Goal: Check status: Check status

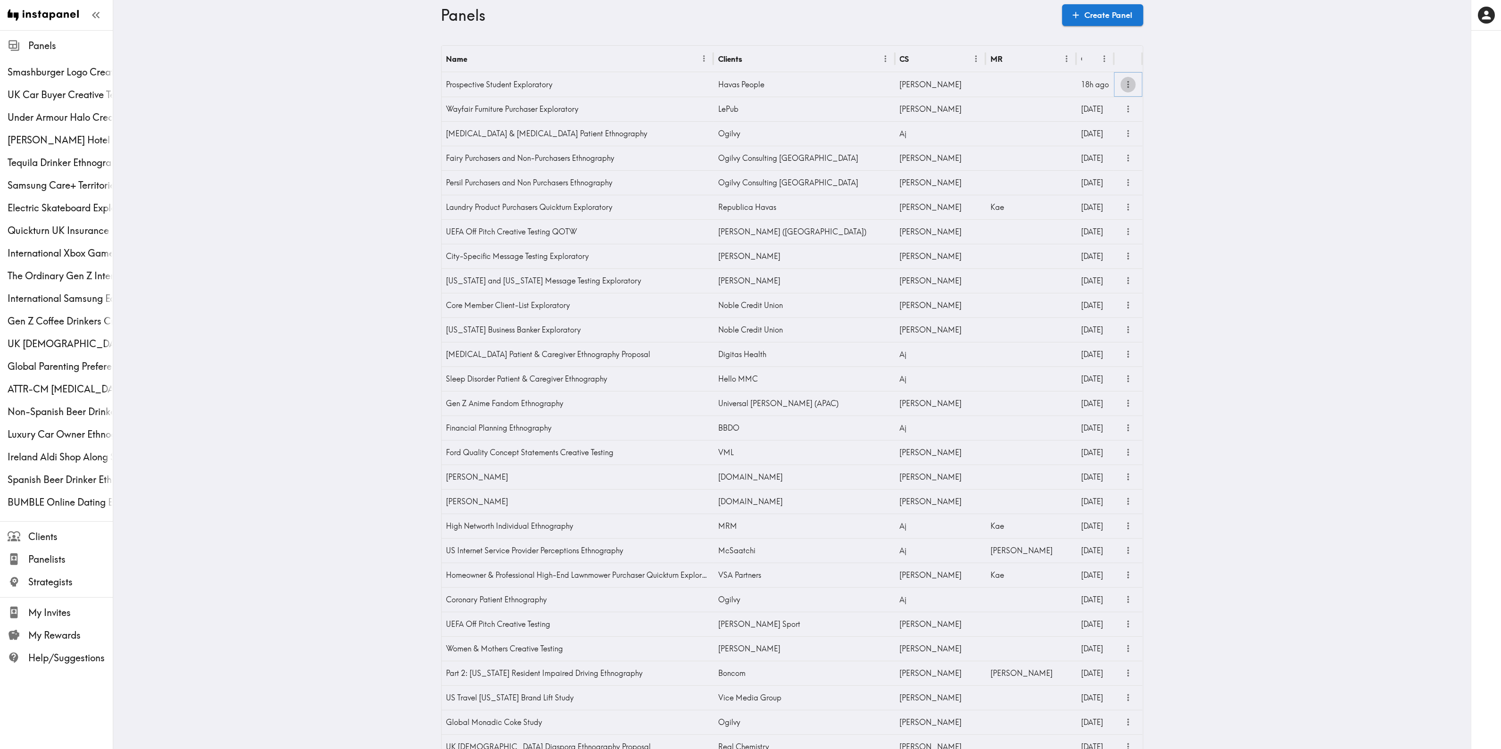
click at [1123, 84] on icon "more" at bounding box center [1128, 84] width 11 height 11
click at [977, 89] on div "[PERSON_NAME]" at bounding box center [940, 84] width 91 height 25
click at [1016, 86] on div at bounding box center [1031, 84] width 91 height 25
click at [1016, 86] on input "text" at bounding box center [1024, 87] width 68 height 21
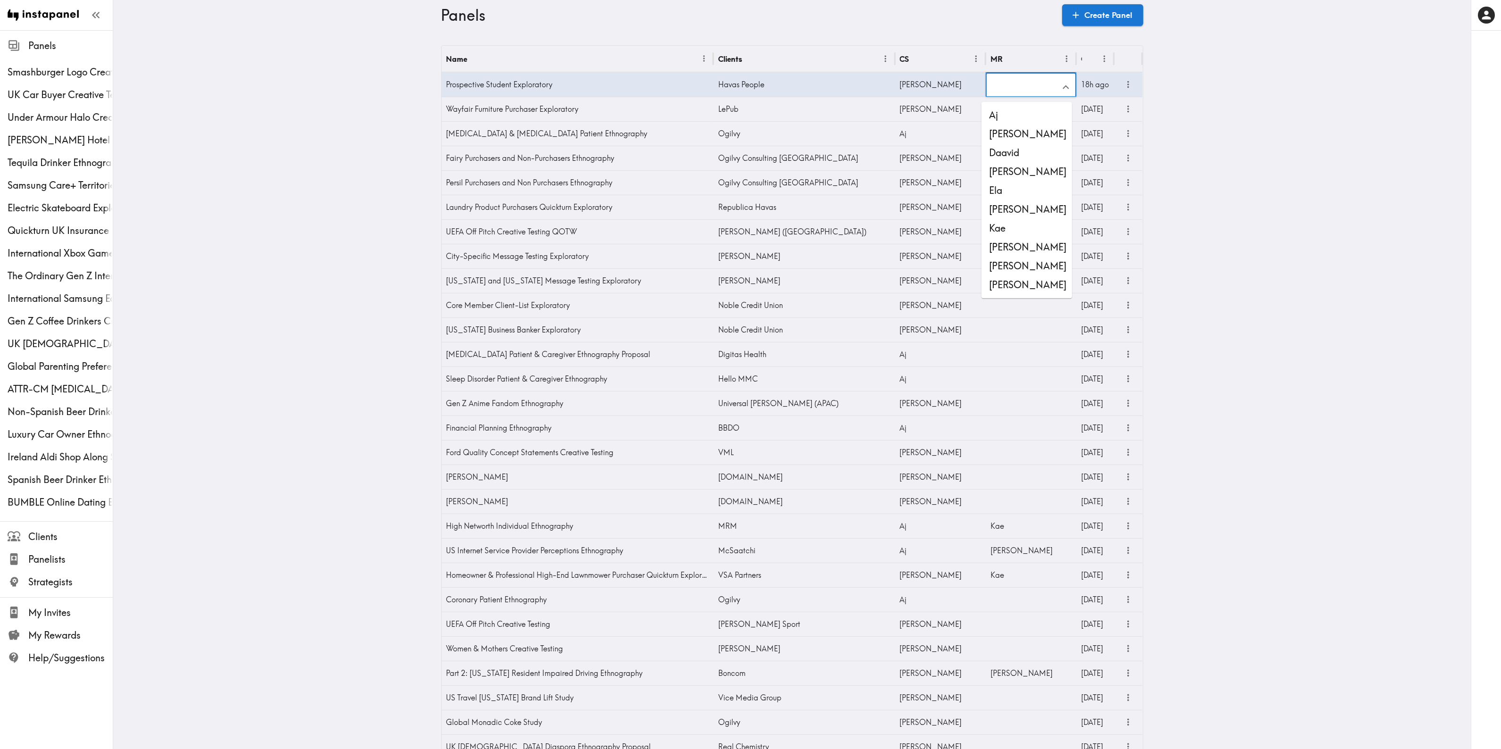
click at [1014, 241] on li "[PERSON_NAME]" at bounding box center [1027, 247] width 91 height 19
click at [1127, 82] on icon "more" at bounding box center [1128, 84] width 2 height 7
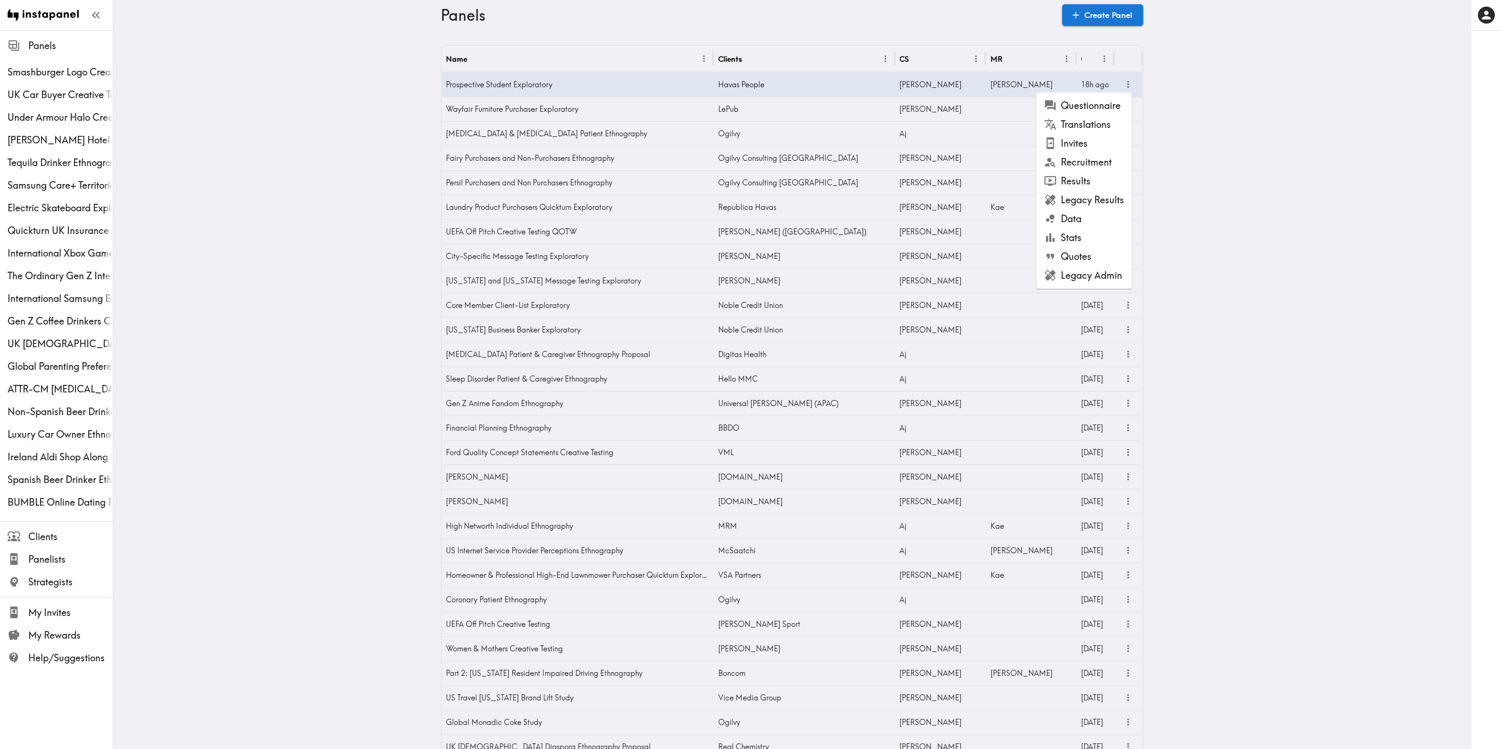
click at [1118, 100] on li "Questionnaire" at bounding box center [1084, 105] width 95 height 19
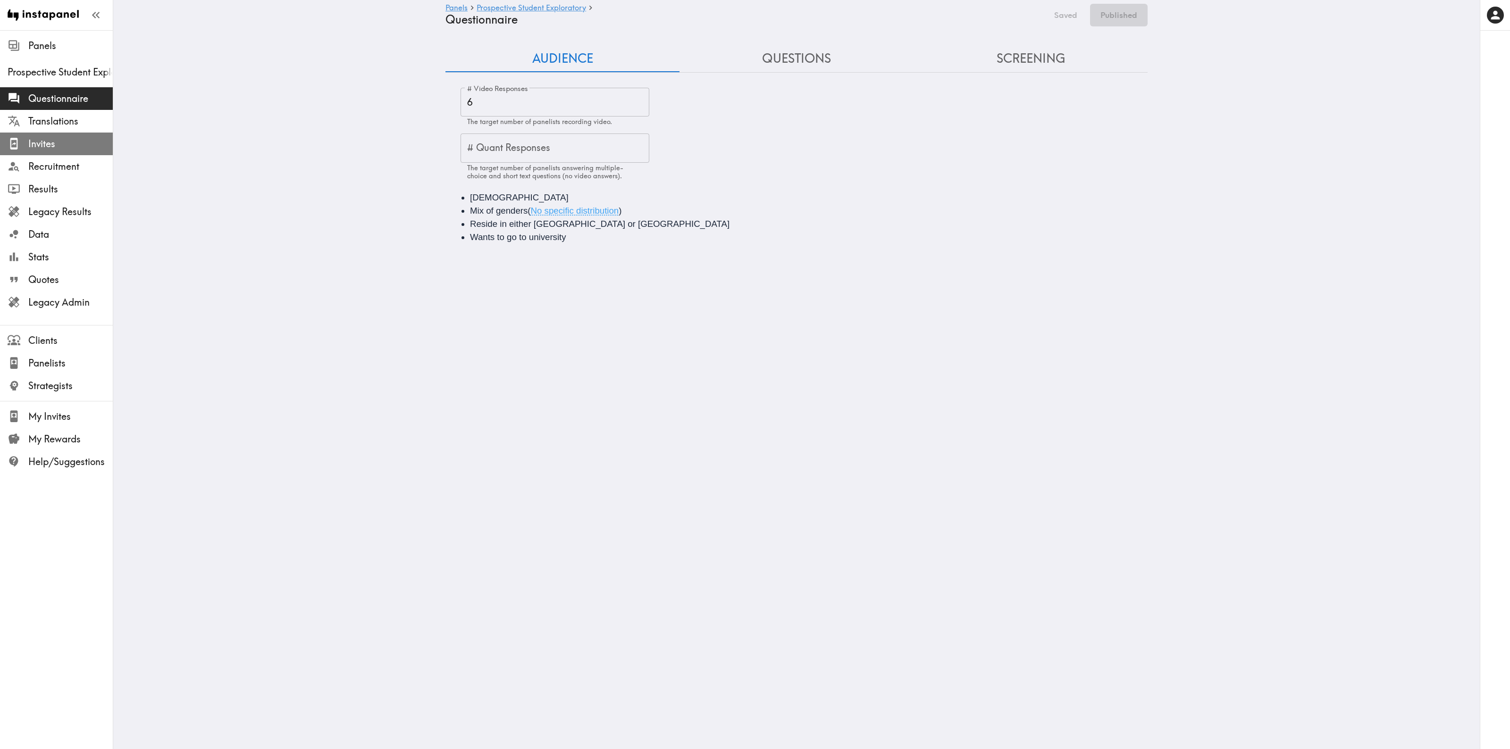
click at [49, 142] on span "Invites" at bounding box center [70, 143] width 84 height 13
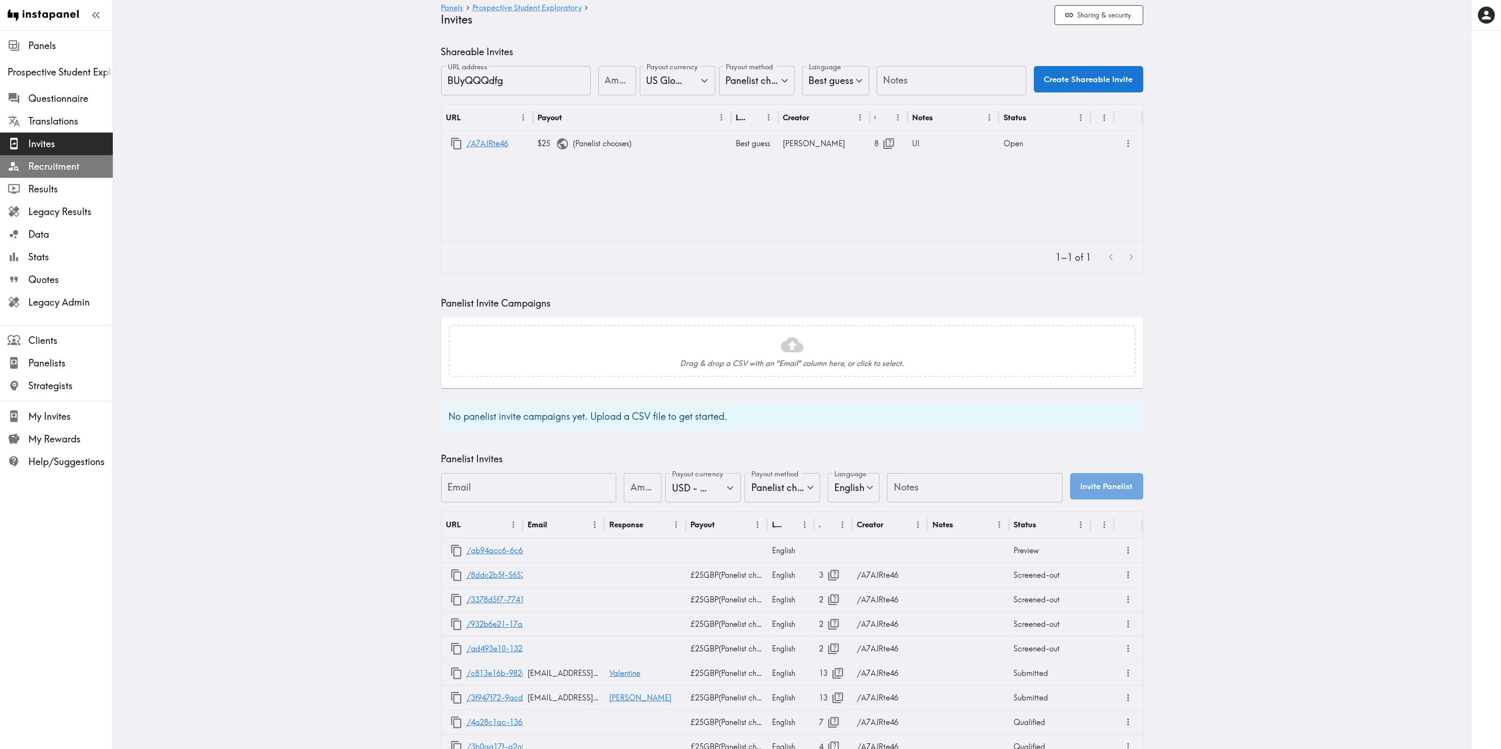
click at [54, 160] on span "Recruitment" at bounding box center [70, 166] width 84 height 13
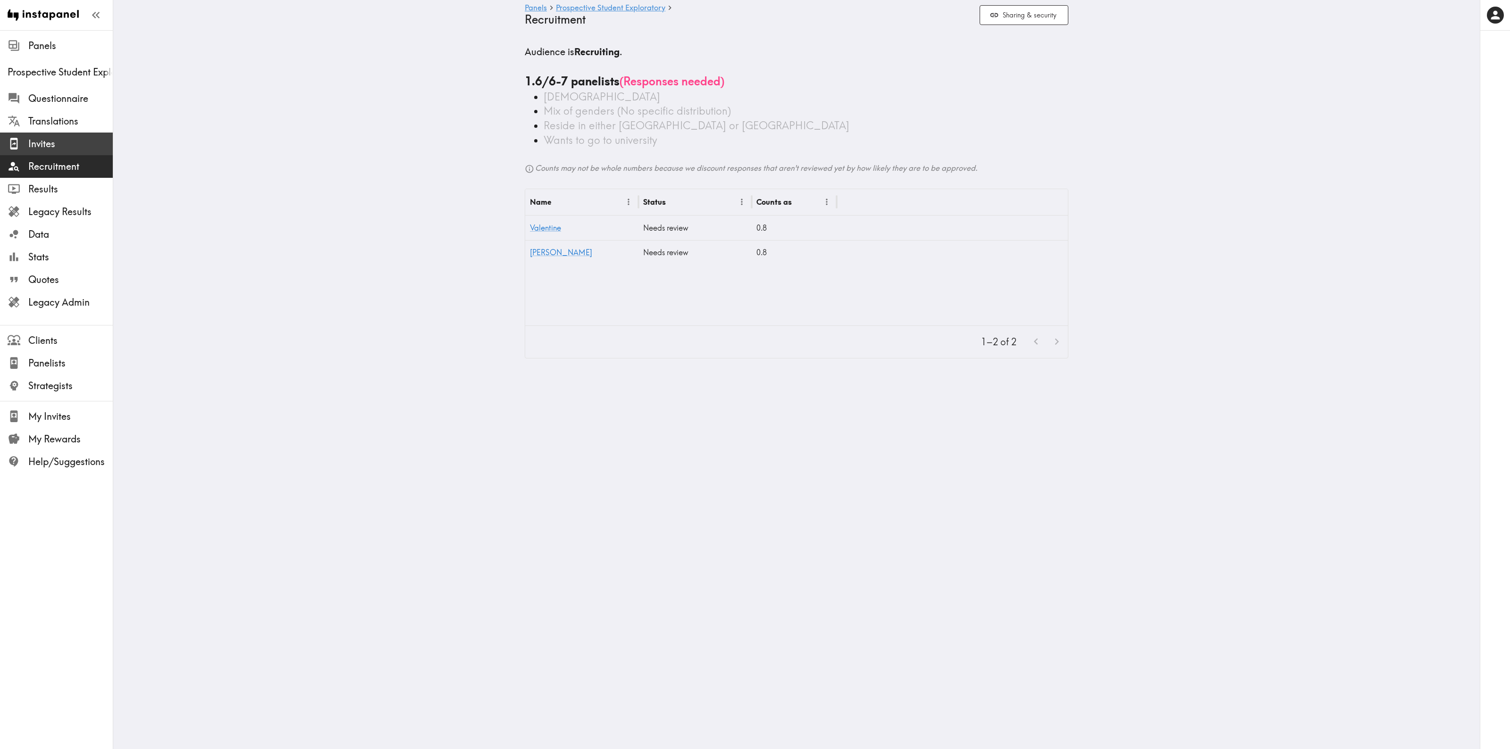
click at [60, 143] on span "Invites" at bounding box center [70, 143] width 84 height 13
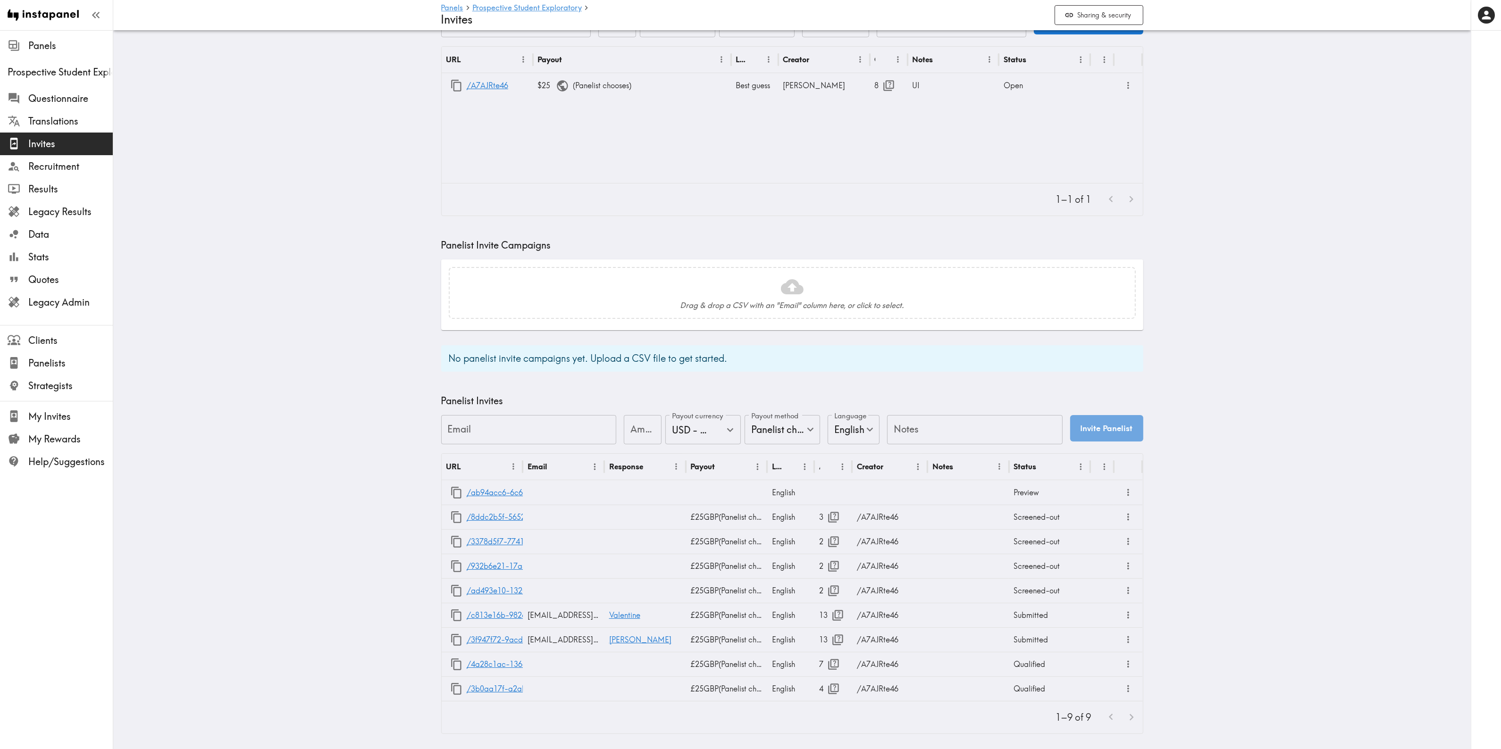
scroll to position [66, 0]
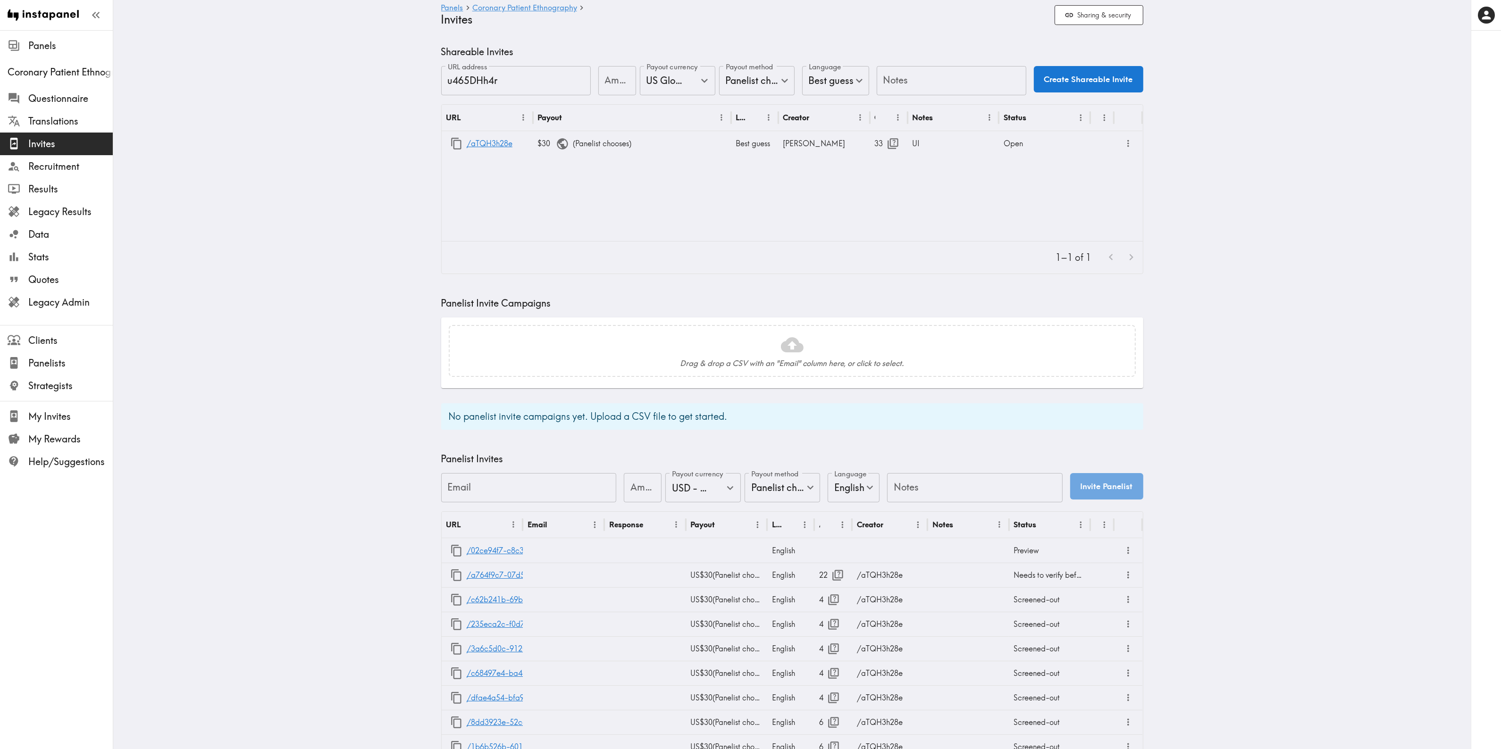
click at [394, 221] on main "Panels Coronary Patient Ethnography Invites Sharing & security Shareable Invite…" at bounding box center [792, 725] width 1358 height 1391
drag, startPoint x: 343, startPoint y: 183, endPoint x: 337, endPoint y: 183, distance: 5.7
click at [343, 183] on main "Panels Coronary Patient Ethnography Invites Sharing & security Shareable Invite…" at bounding box center [792, 725] width 1358 height 1391
click at [887, 147] on icon "button" at bounding box center [893, 143] width 13 height 13
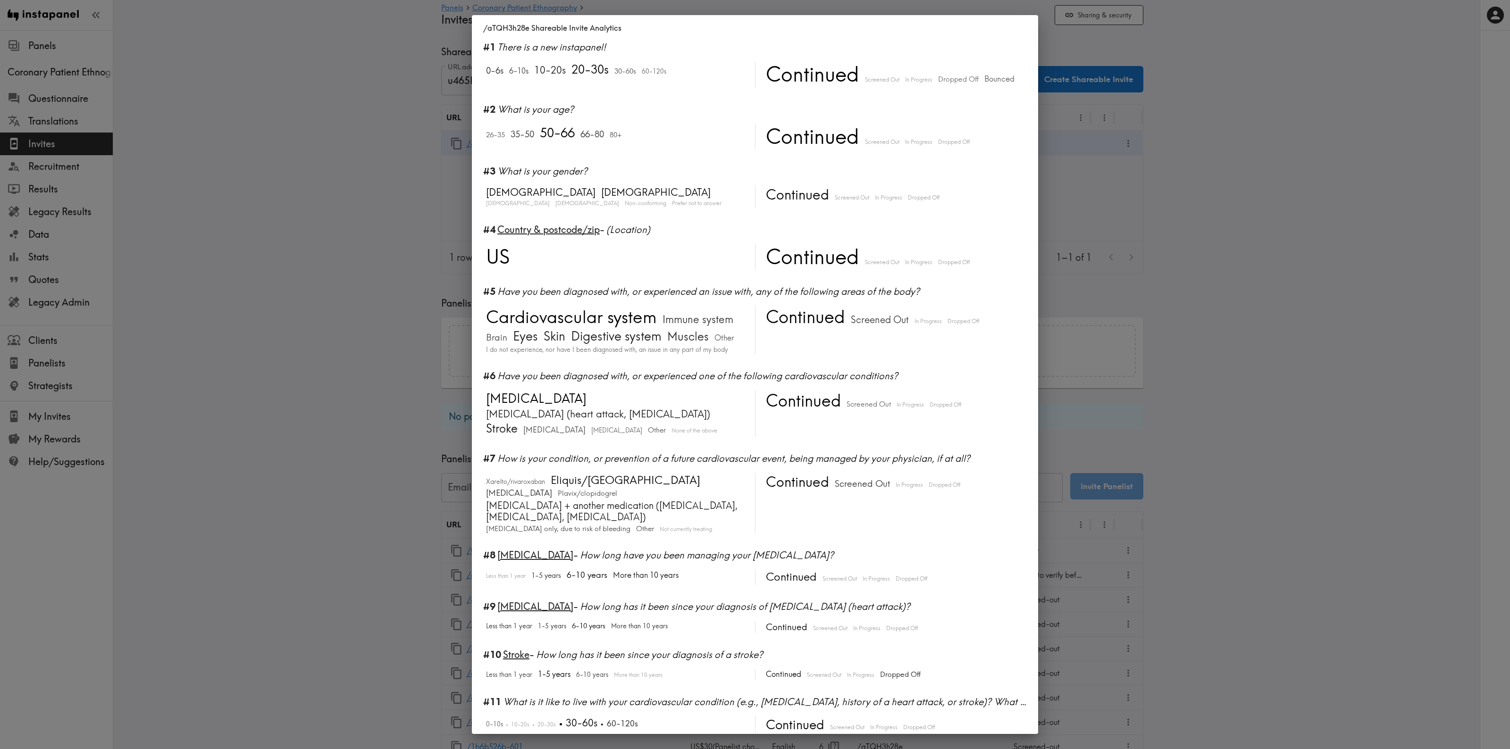
click at [366, 327] on div "/aTQH3h28e Shareable Invite Analytics #1 There is a new instapanel! 0-6s 6-10s …" at bounding box center [755, 374] width 1510 height 749
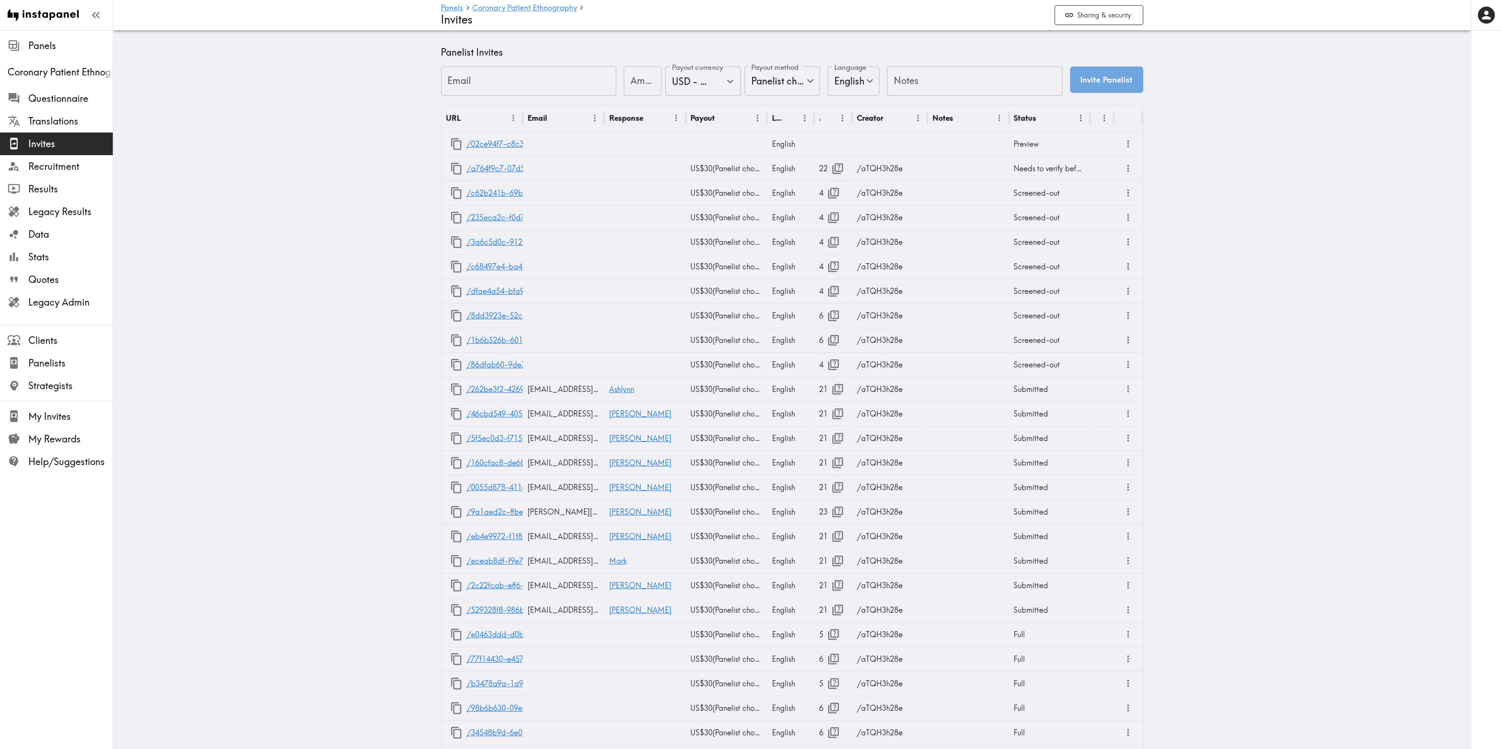
scroll to position [472, 0]
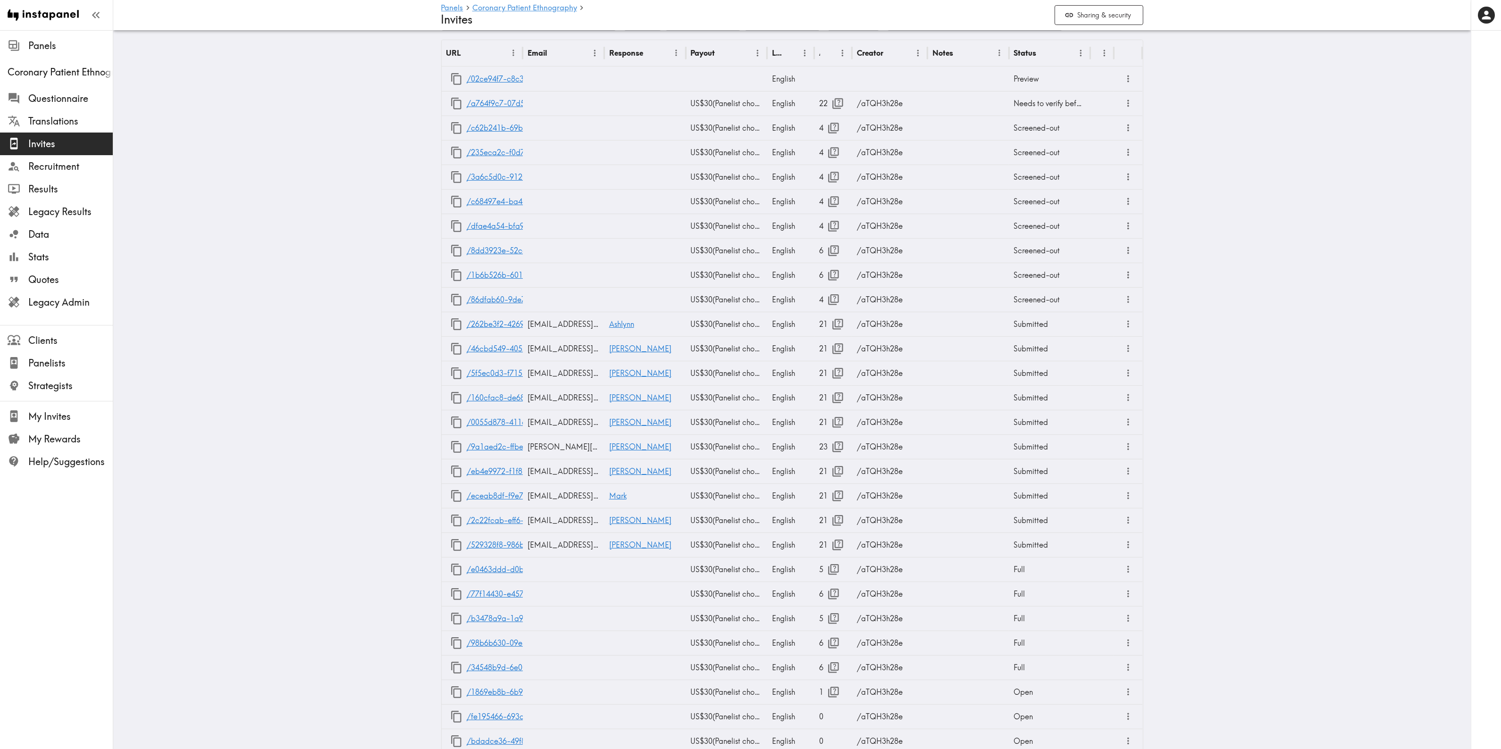
click at [332, 498] on main "Panels Coronary Patient Ethnography Invites Sharing & security Shareable Invite…" at bounding box center [792, 253] width 1358 height 1391
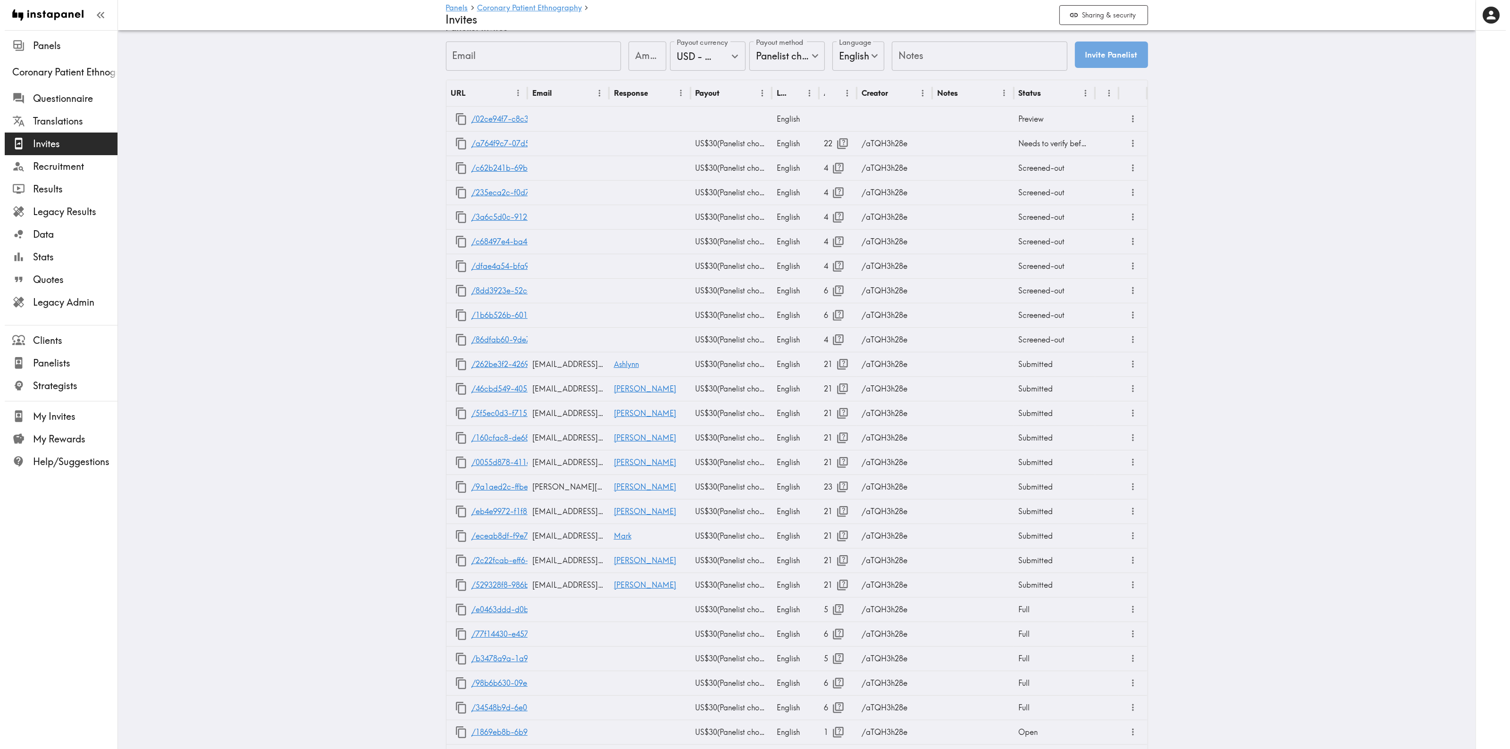
scroll to position [413, 0]
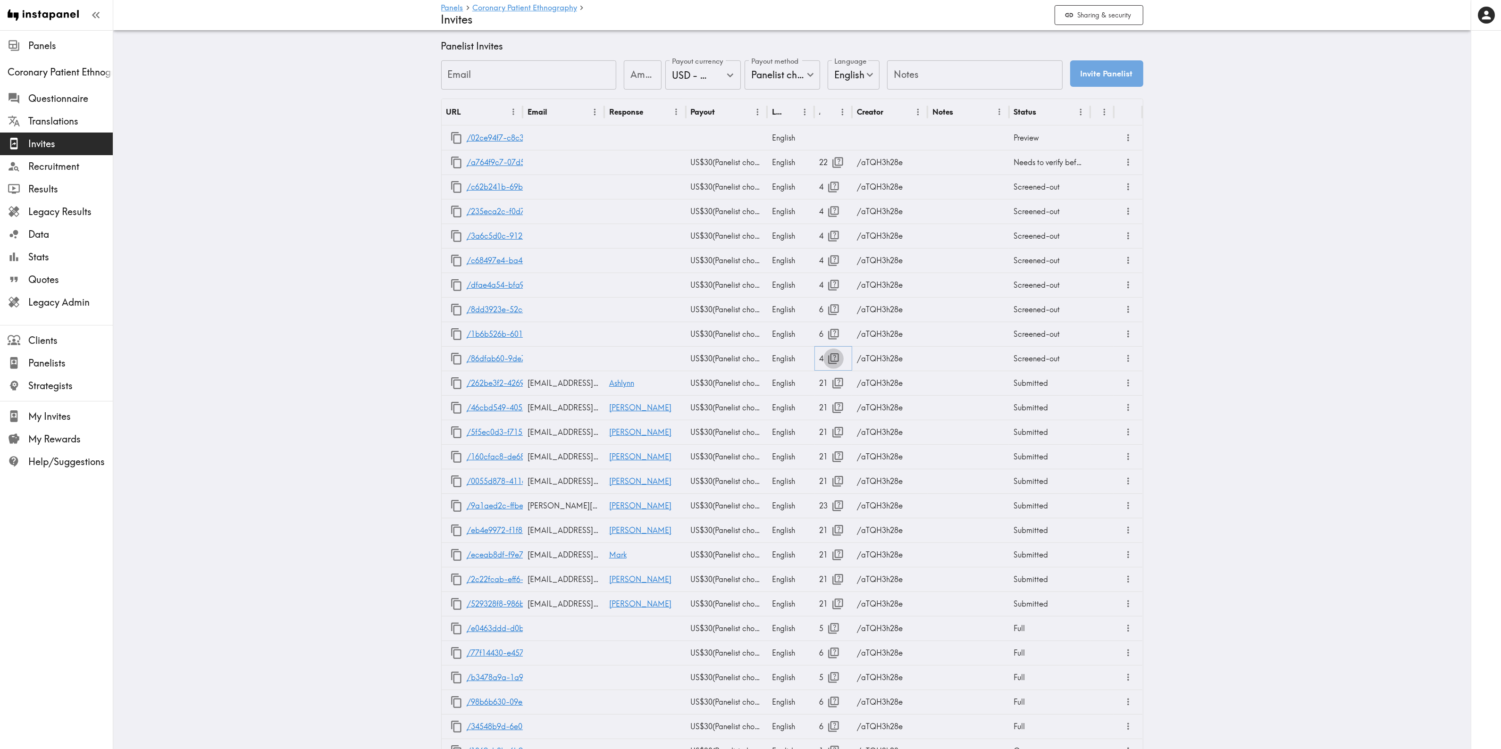
click at [827, 358] on icon "button" at bounding box center [833, 359] width 13 height 13
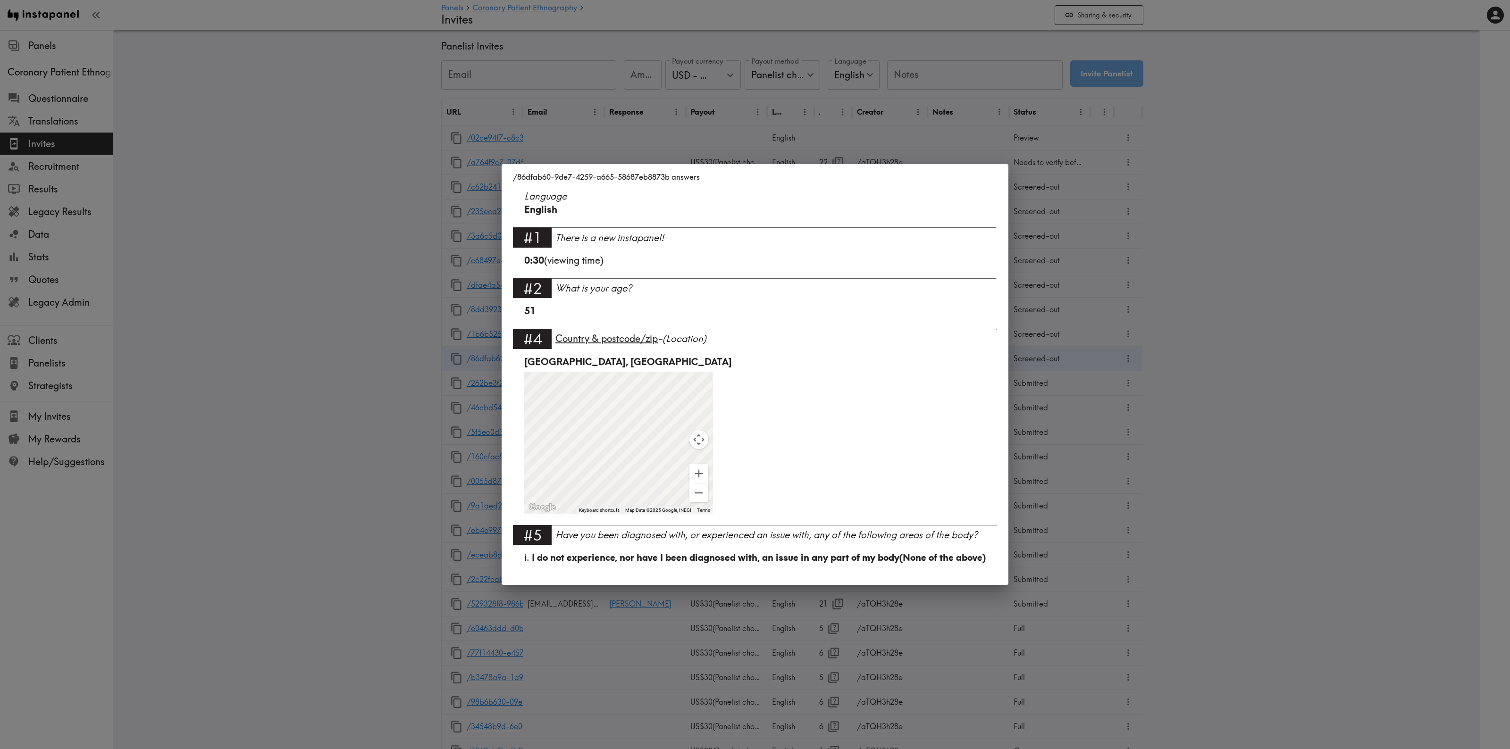
drag, startPoint x: 288, startPoint y: 351, endPoint x: 452, endPoint y: 536, distance: 247.1
click at [288, 351] on div "/86dfab60-9de7-4259-a665-58687eb8873b answers Language English #1 There is a ne…" at bounding box center [755, 374] width 1510 height 749
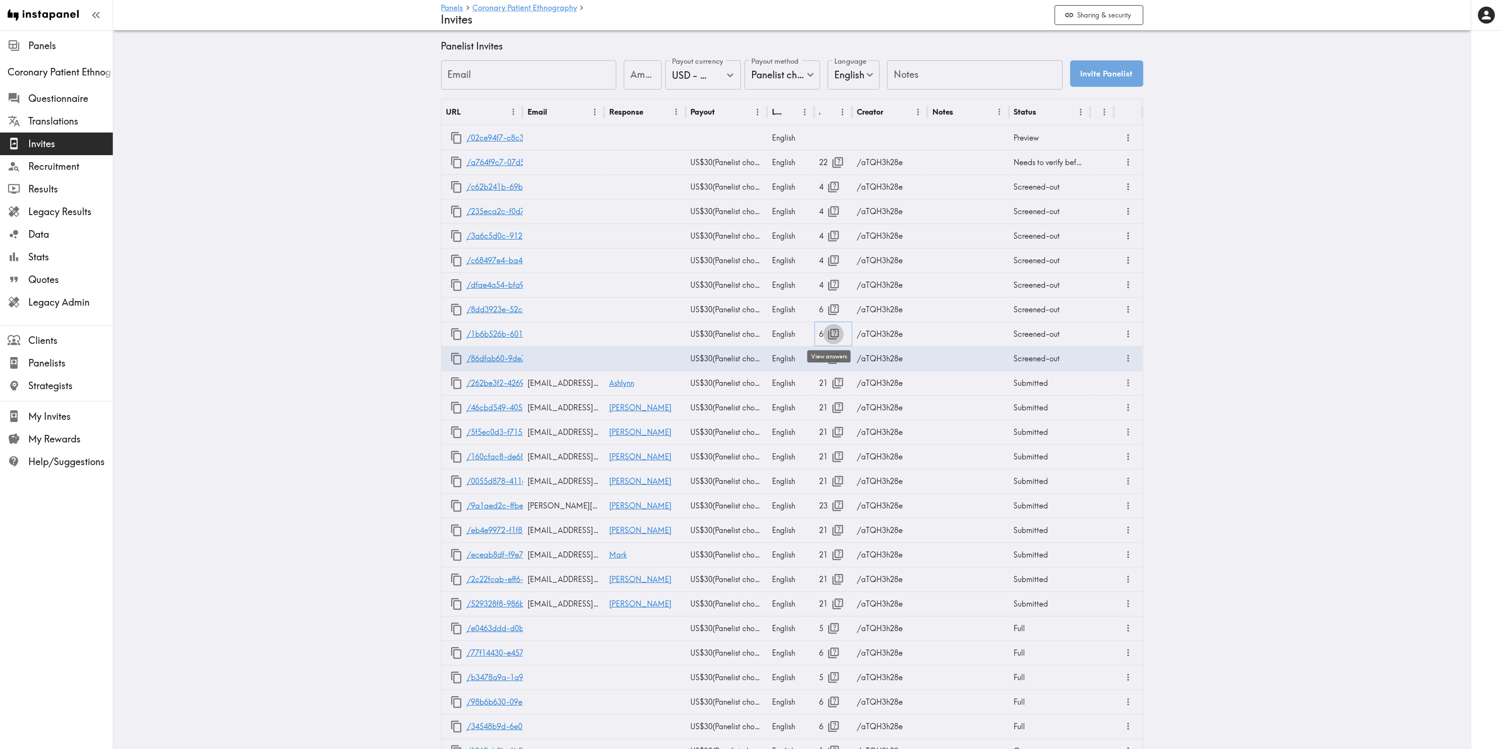
click at [828, 332] on icon "button" at bounding box center [833, 334] width 13 height 13
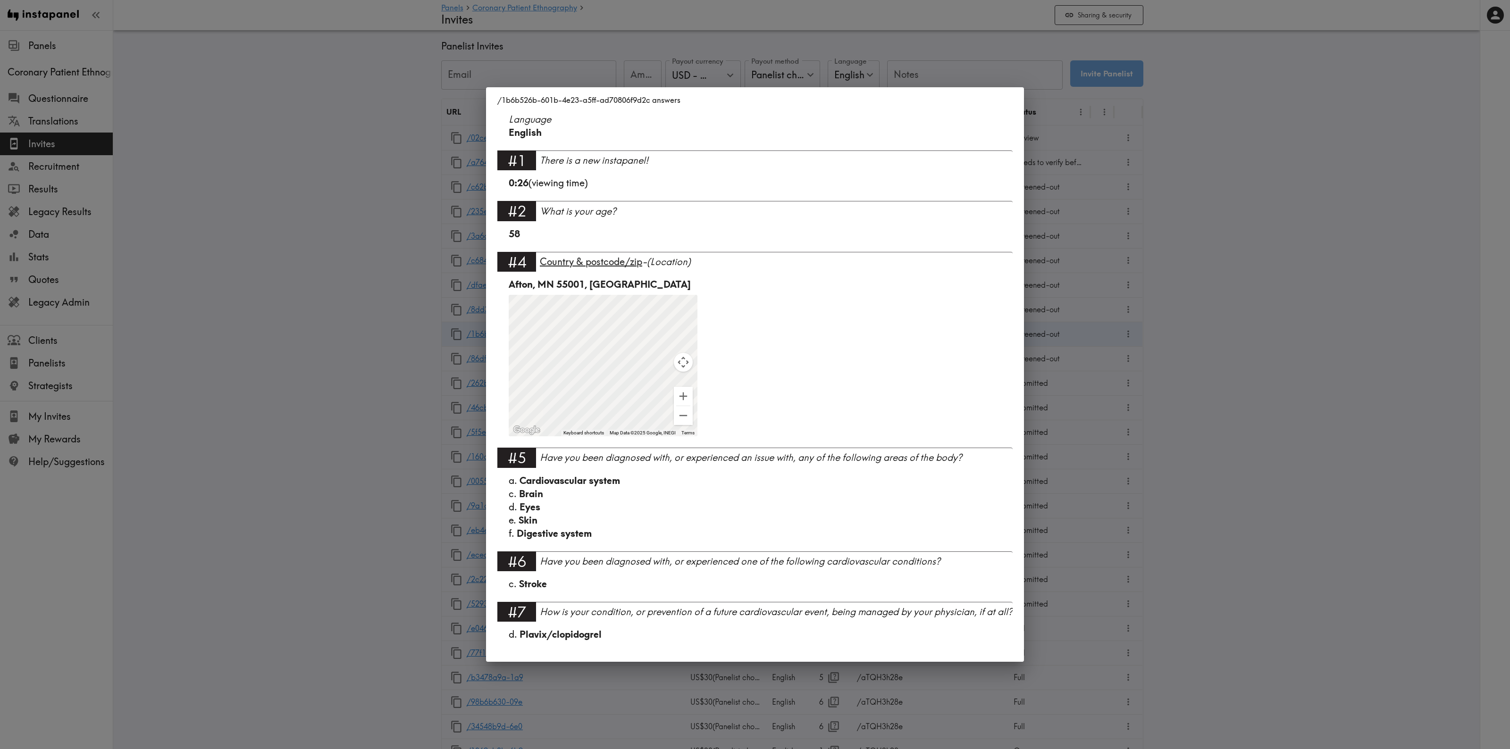
click at [1084, 343] on div "/1b6b526b-601b-4e23-a5ff-ad70806f9d2c answers Language English #1 There is a ne…" at bounding box center [755, 374] width 1510 height 749
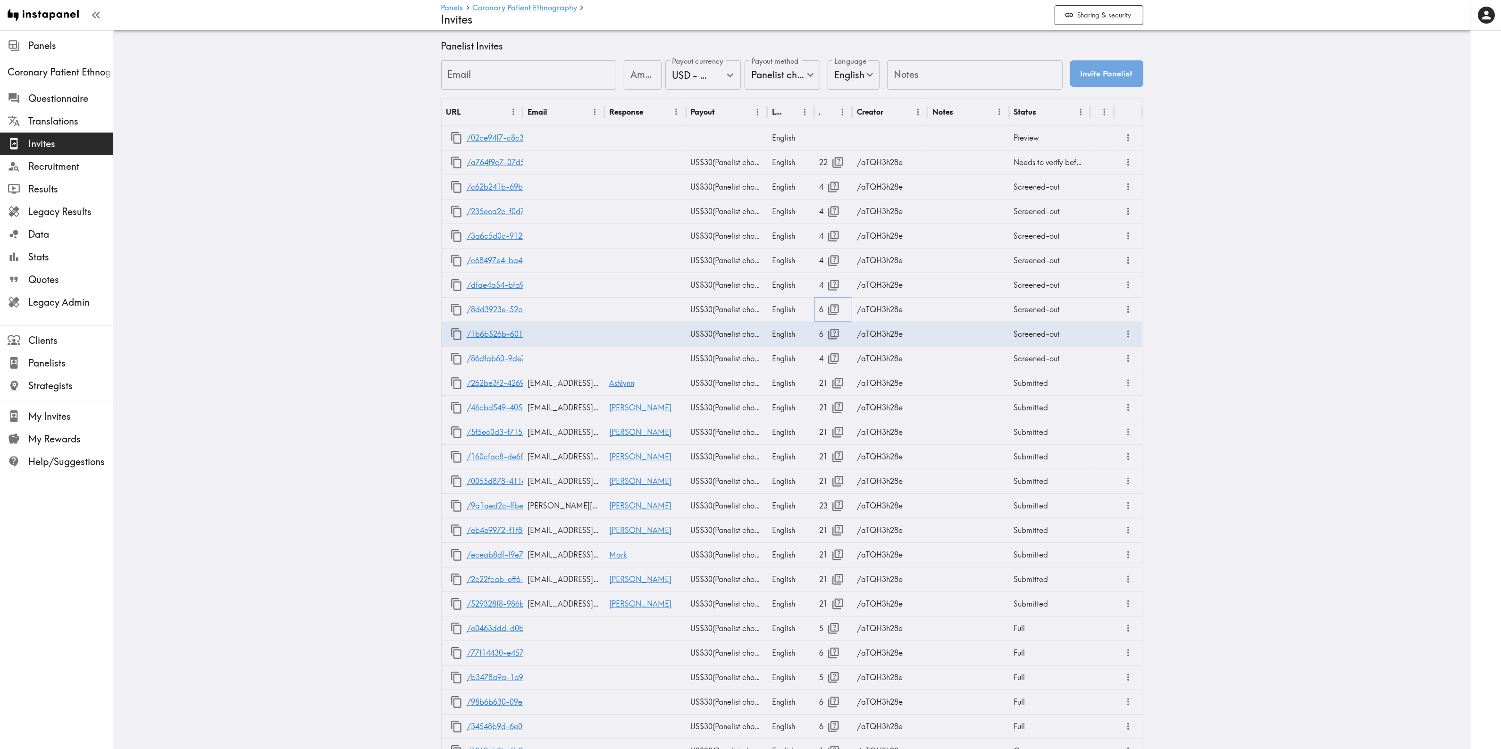
click at [832, 311] on icon "button" at bounding box center [833, 309] width 13 height 13
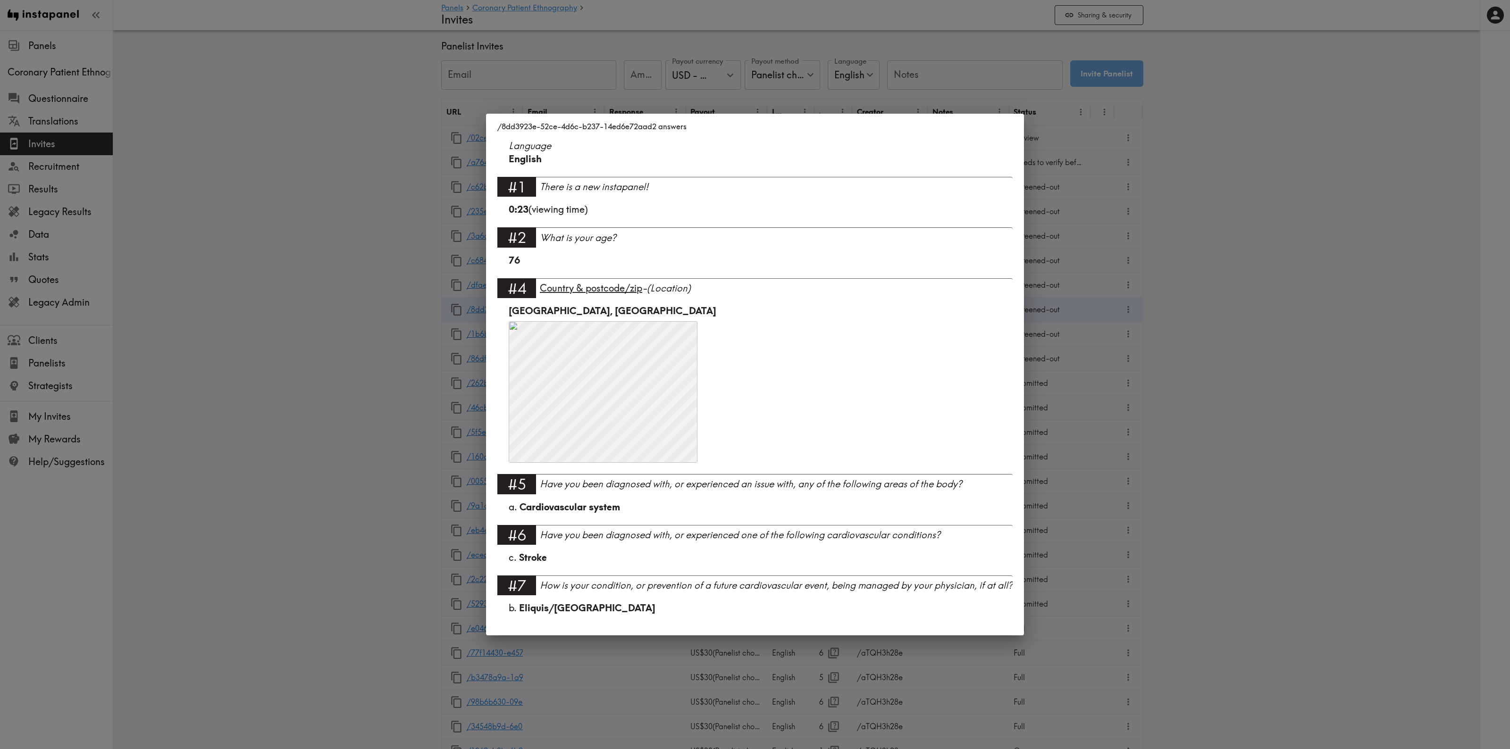
click at [1111, 338] on div "/8dd3923e-52ce-4d6c-b237-14ed6e72aad2 answers Language English #1 There is a ne…" at bounding box center [755, 374] width 1510 height 749
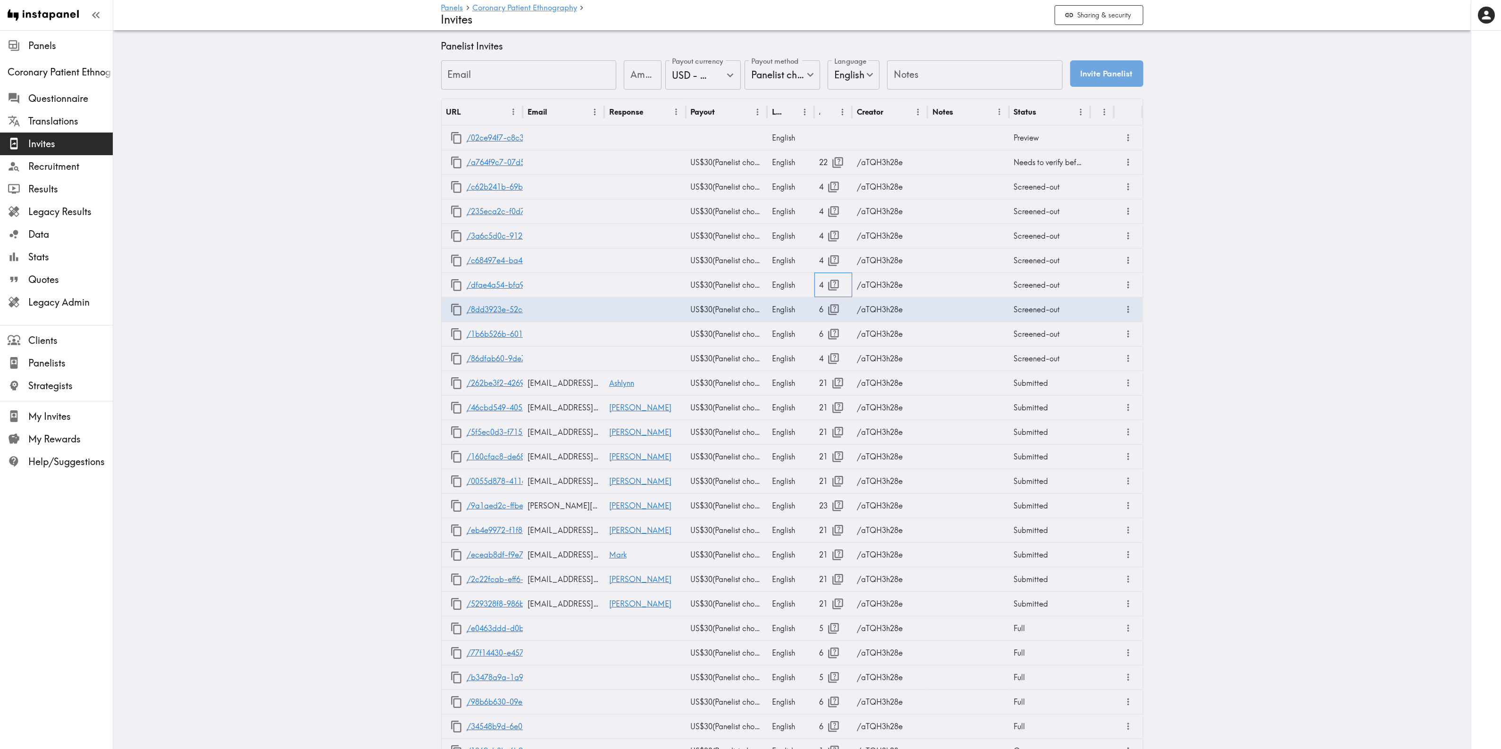
click at [819, 277] on div "4" at bounding box center [833, 285] width 28 height 24
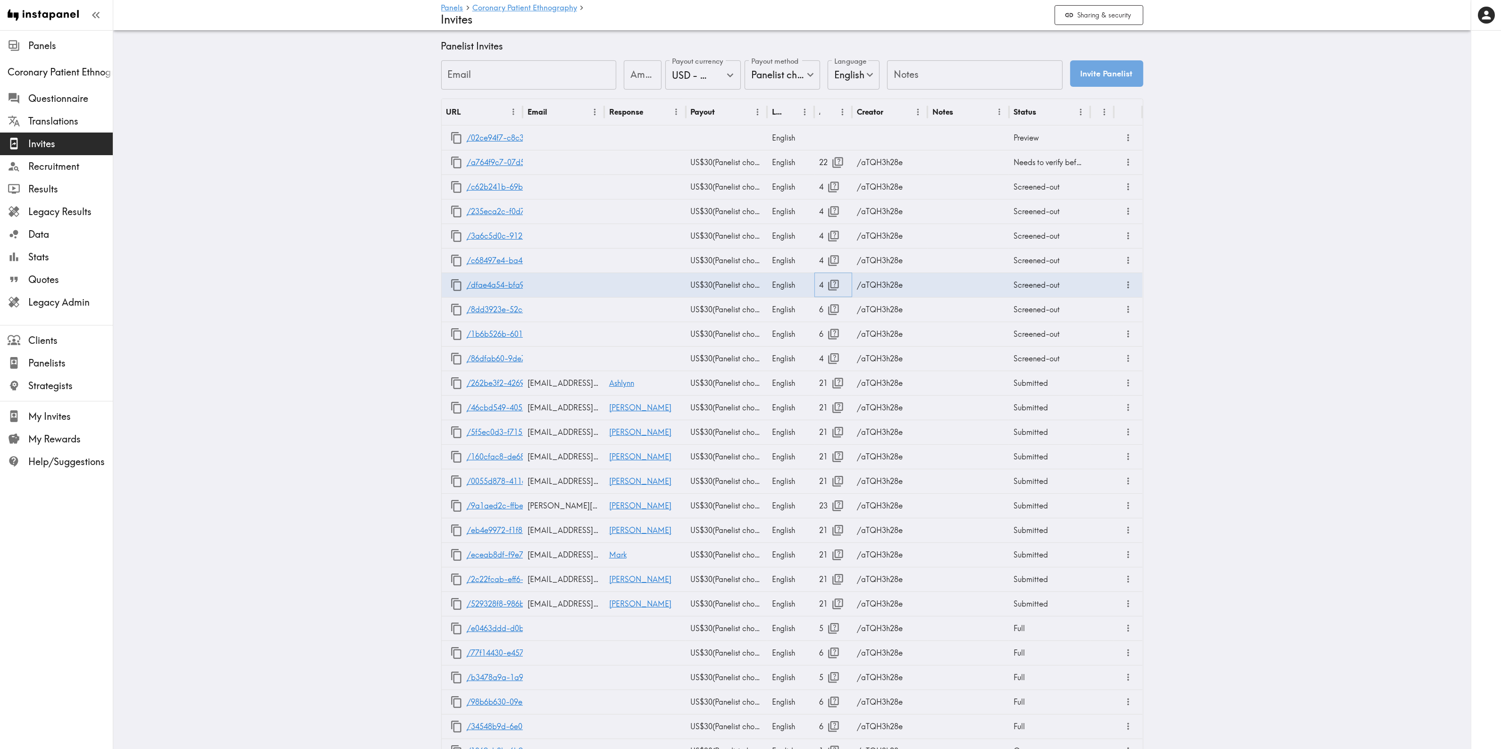
click at [828, 282] on icon "button" at bounding box center [833, 285] width 11 height 11
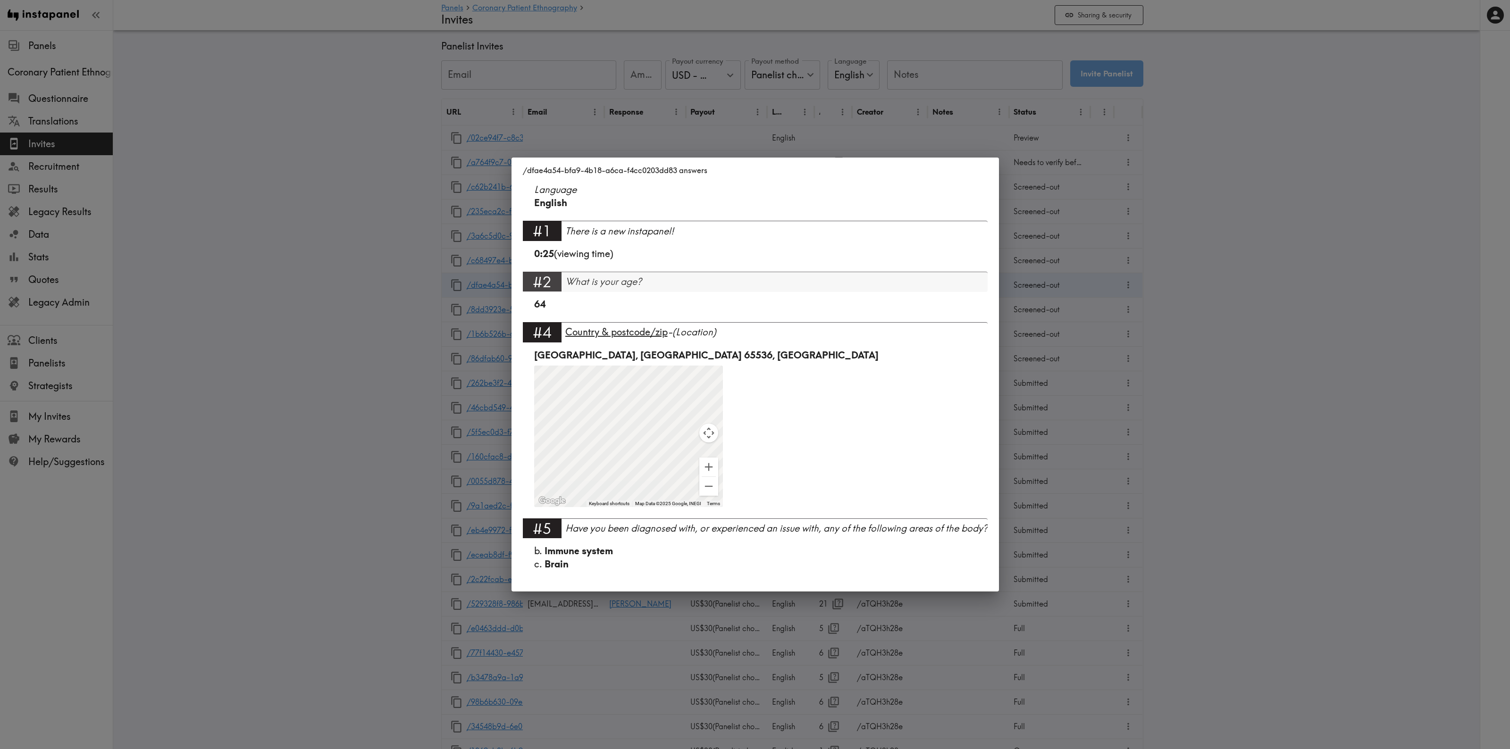
click at [1093, 317] on div "/dfae4a54-bfa9-4b18-a6ca-f4cc0203dd83 answers Language English #1 There is a ne…" at bounding box center [755, 374] width 1510 height 749
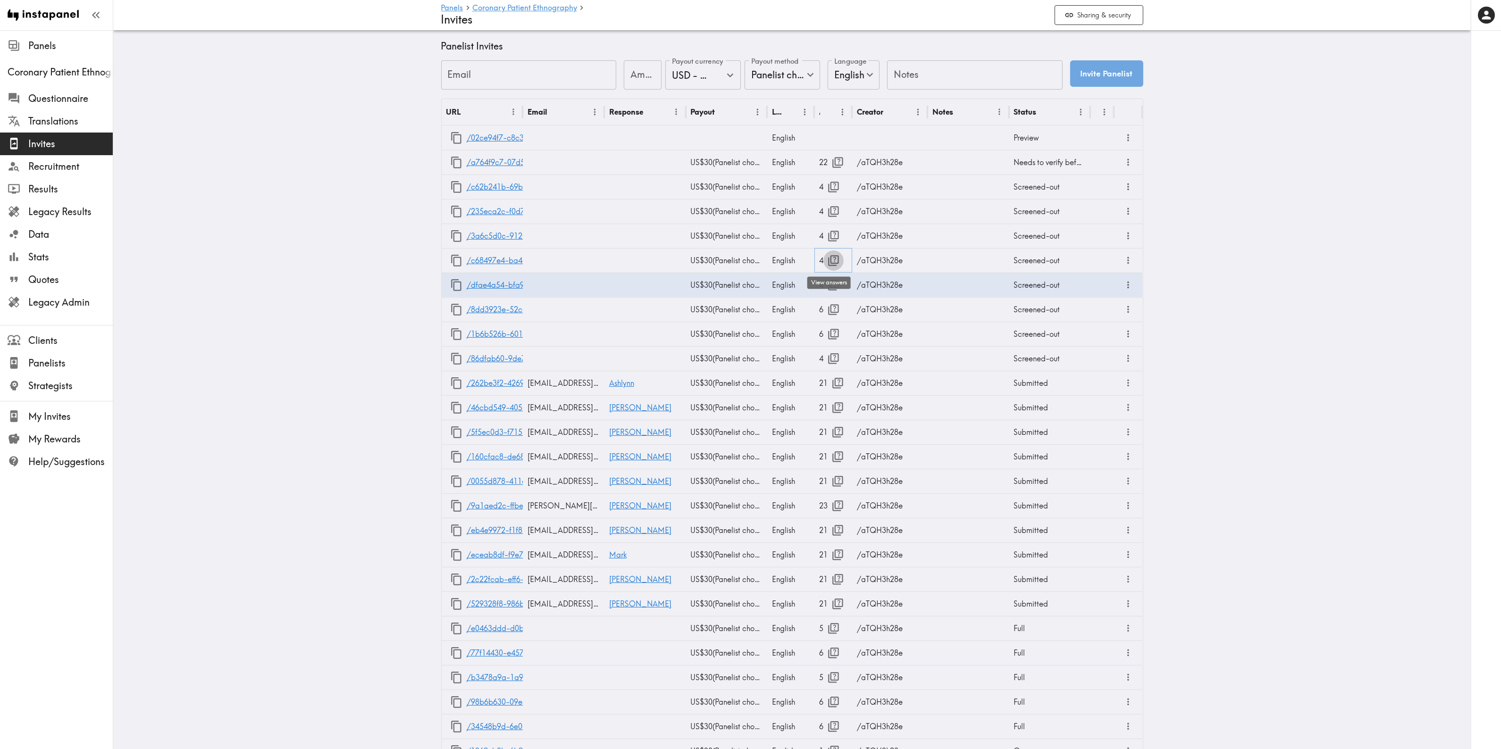
click at [829, 255] on icon "button" at bounding box center [833, 260] width 11 height 11
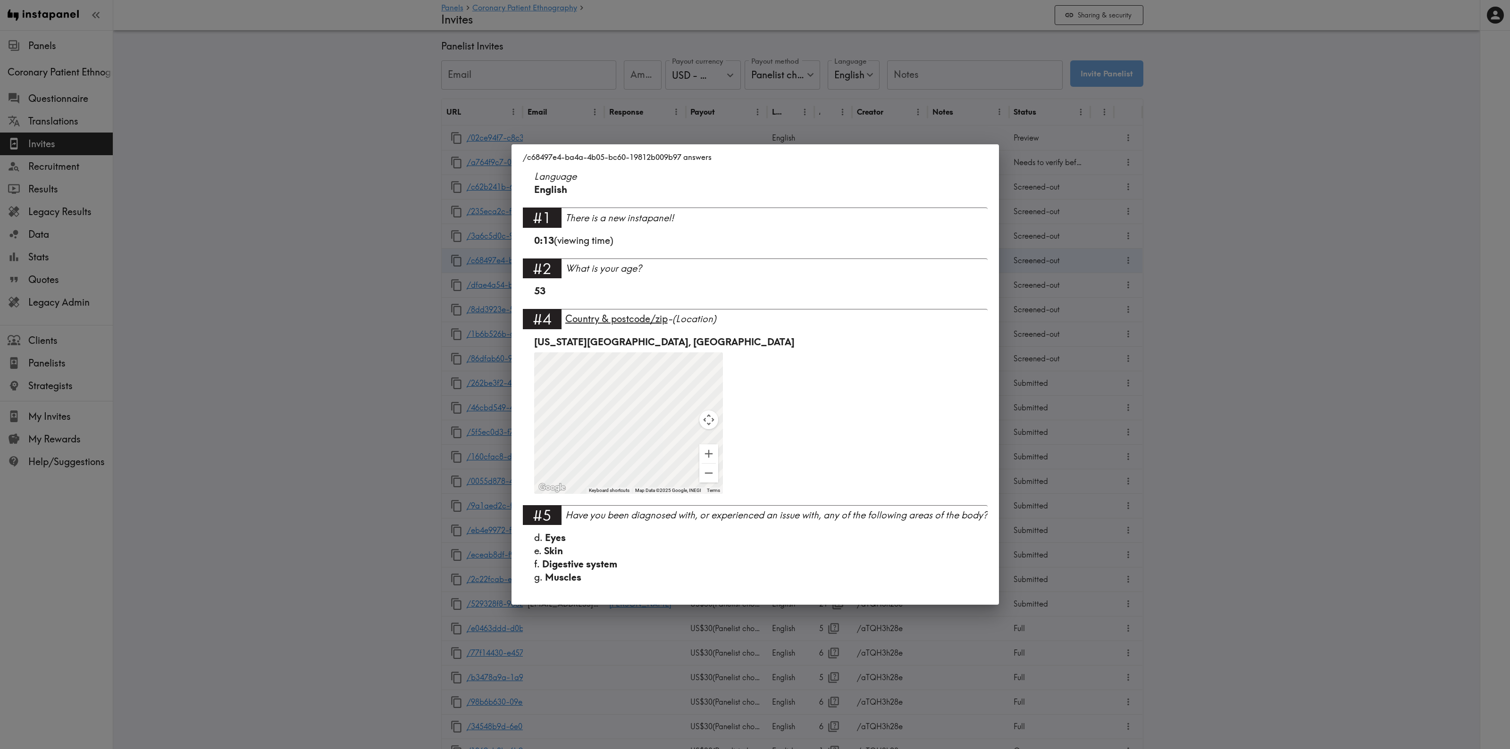
click at [1088, 295] on div "/c68497e4-ba4a-4b05-bc60-19812b009b97 answers Language English #1 There is a ne…" at bounding box center [755, 374] width 1510 height 749
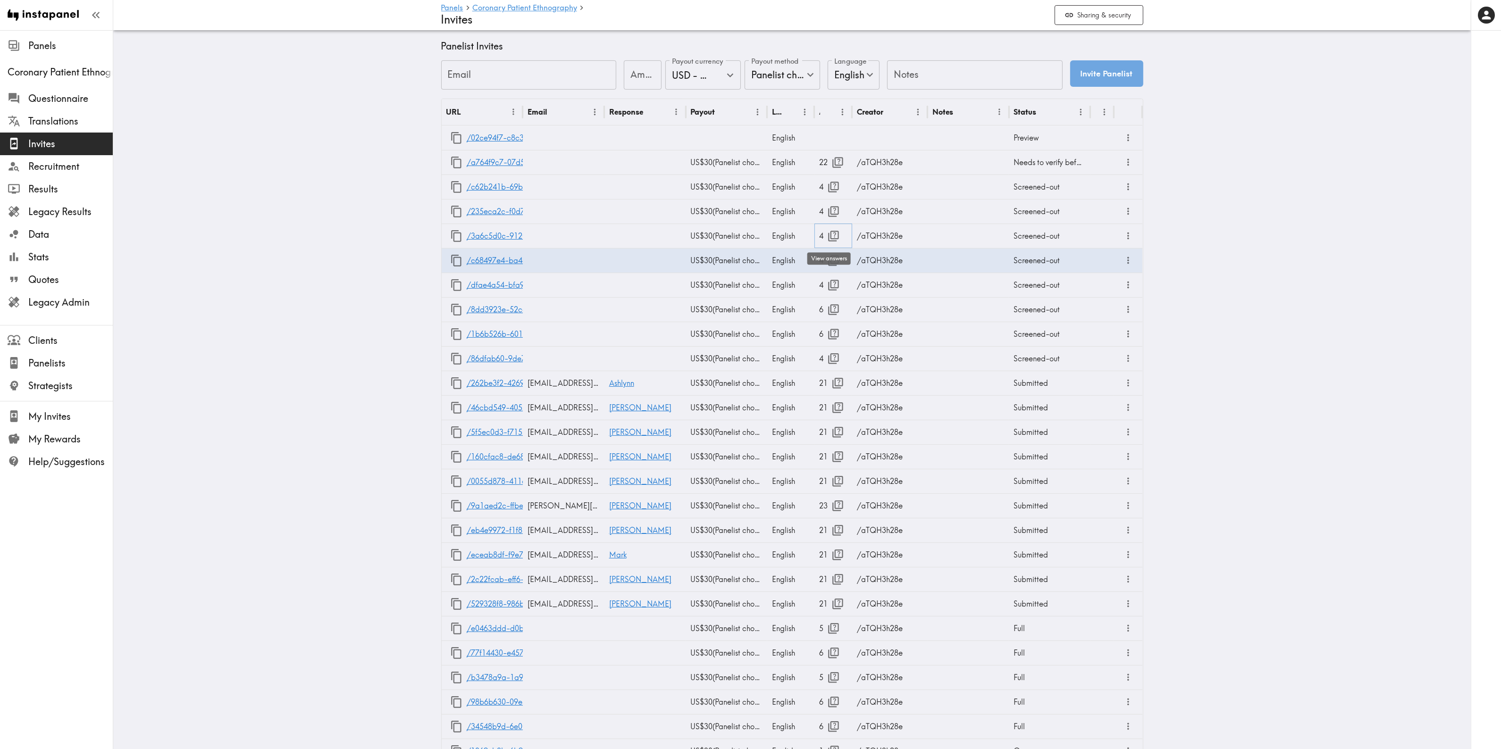
click at [833, 236] on icon "button" at bounding box center [833, 236] width 13 height 13
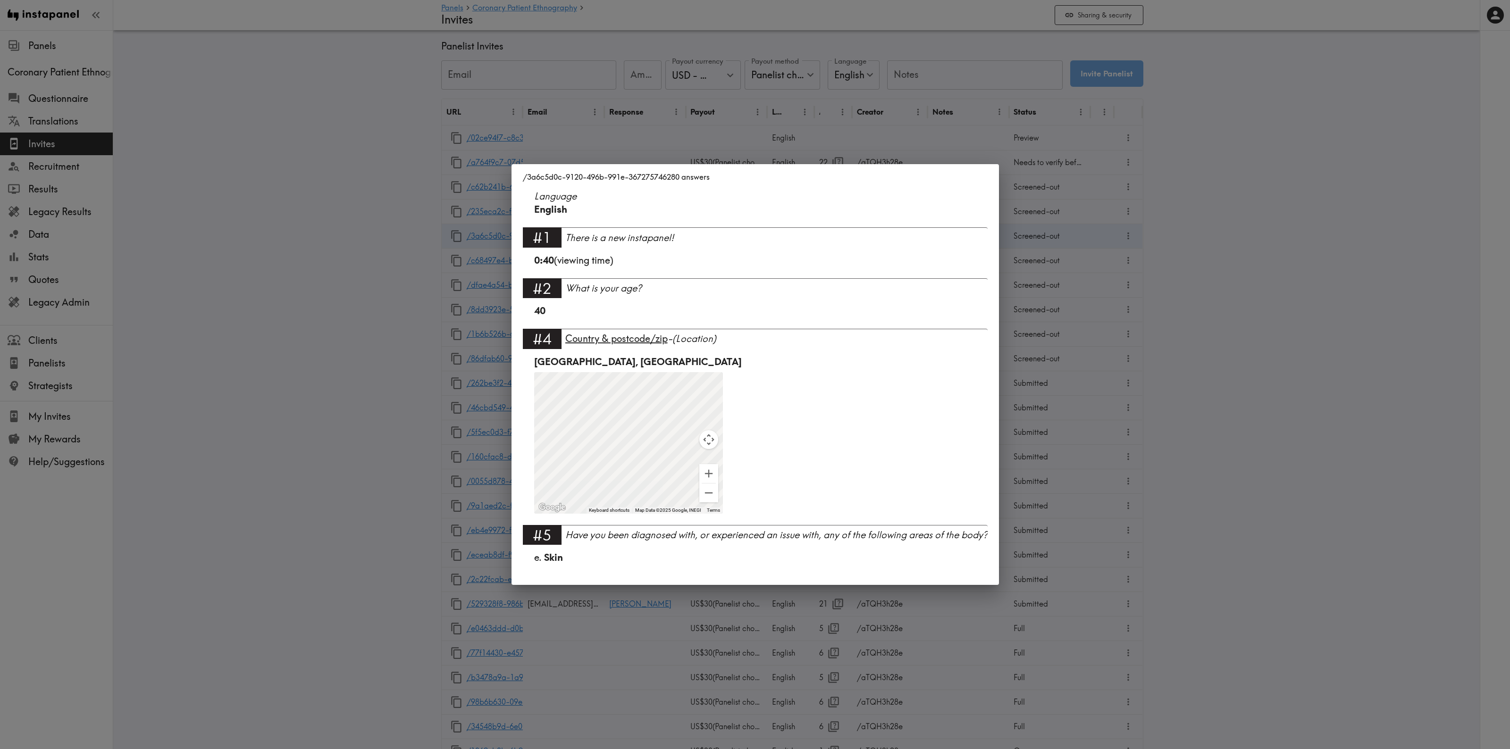
drag, startPoint x: 1059, startPoint y: 314, endPoint x: 871, endPoint y: 256, distance: 196.9
click at [1059, 315] on div "/3a6c5d0c-9120-496b-991e-367275746280 answers Language English #1 There is a ne…" at bounding box center [755, 374] width 1510 height 749
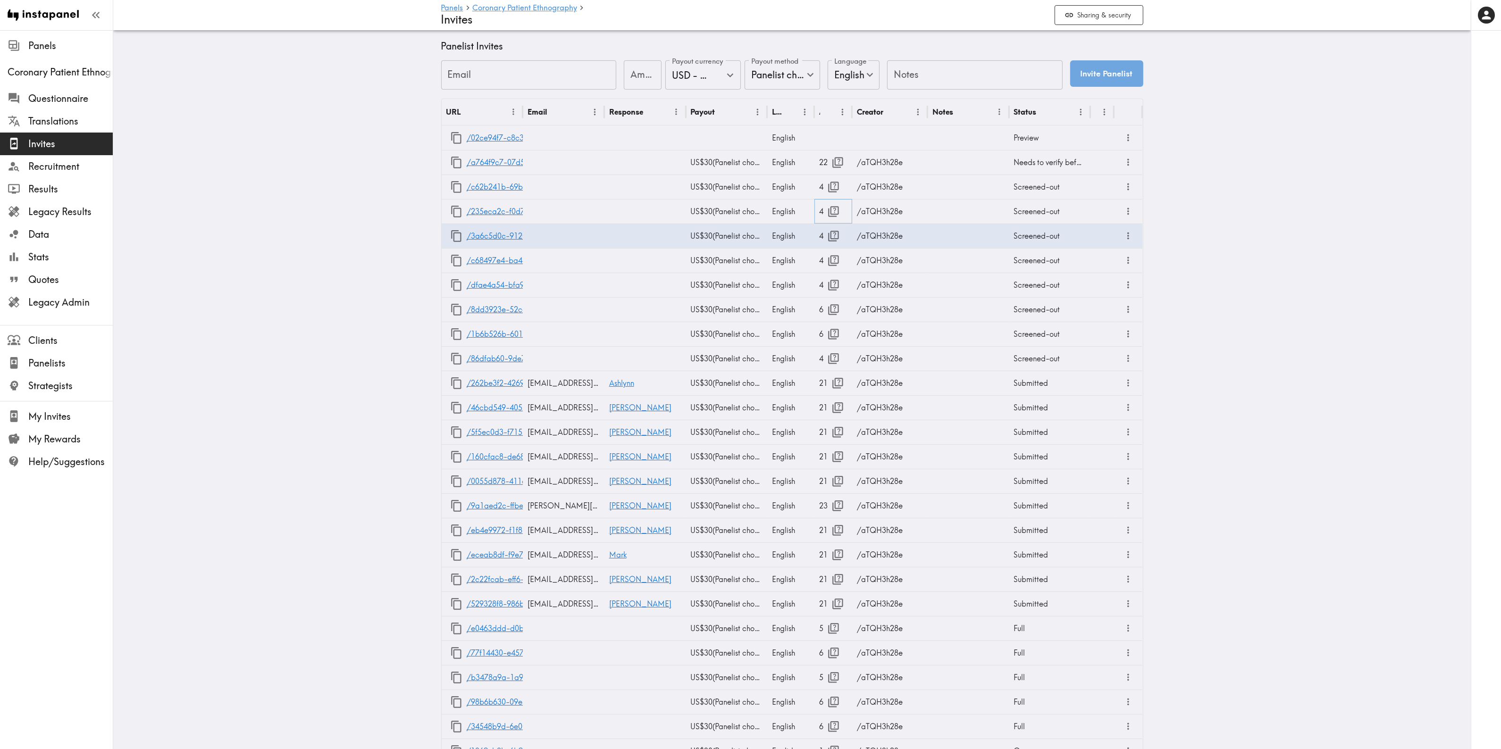
click at [829, 212] on icon "button" at bounding box center [833, 211] width 13 height 13
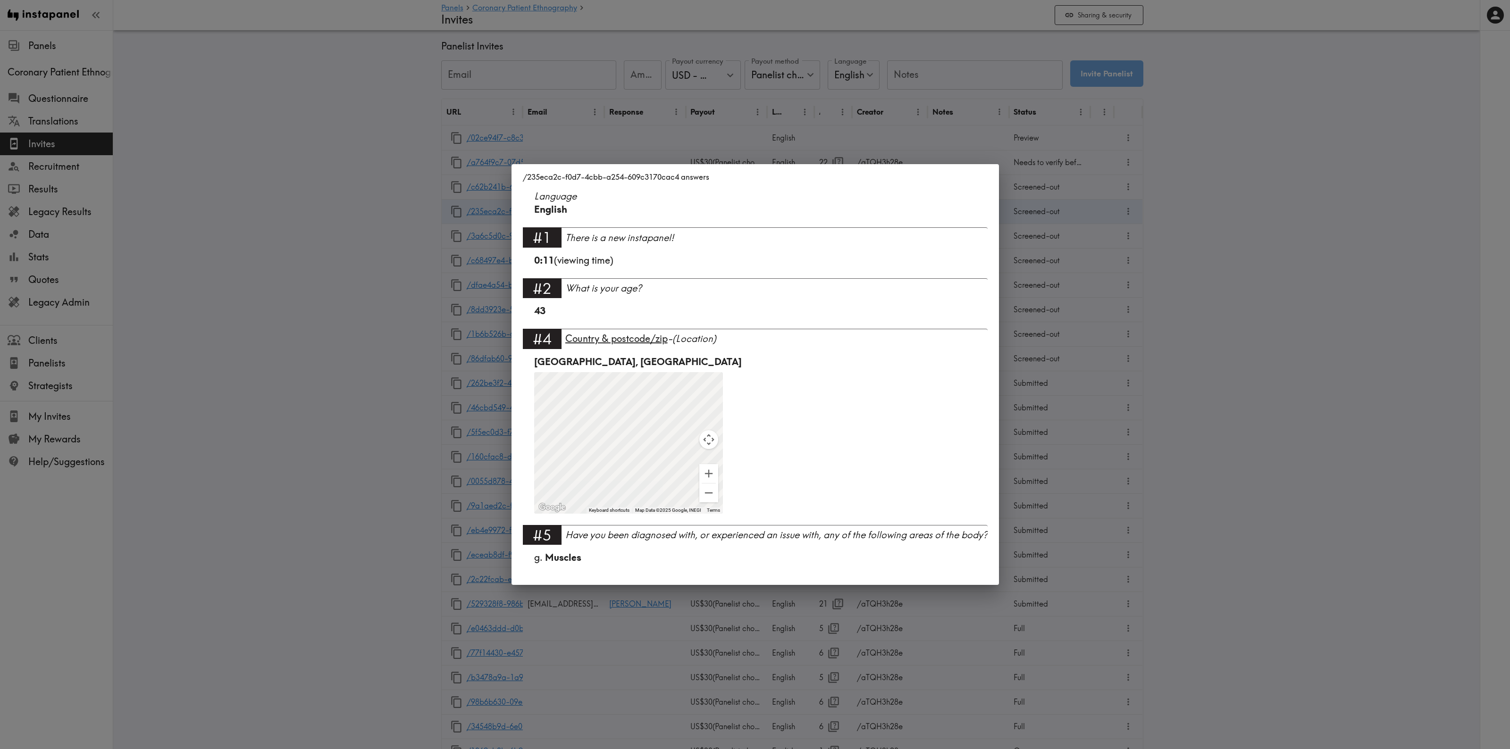
click at [1046, 249] on div "/235eca2c-f0d7-4cbb-a254-609c3170cac4 answers Language English #1 There is a ne…" at bounding box center [755, 374] width 1510 height 749
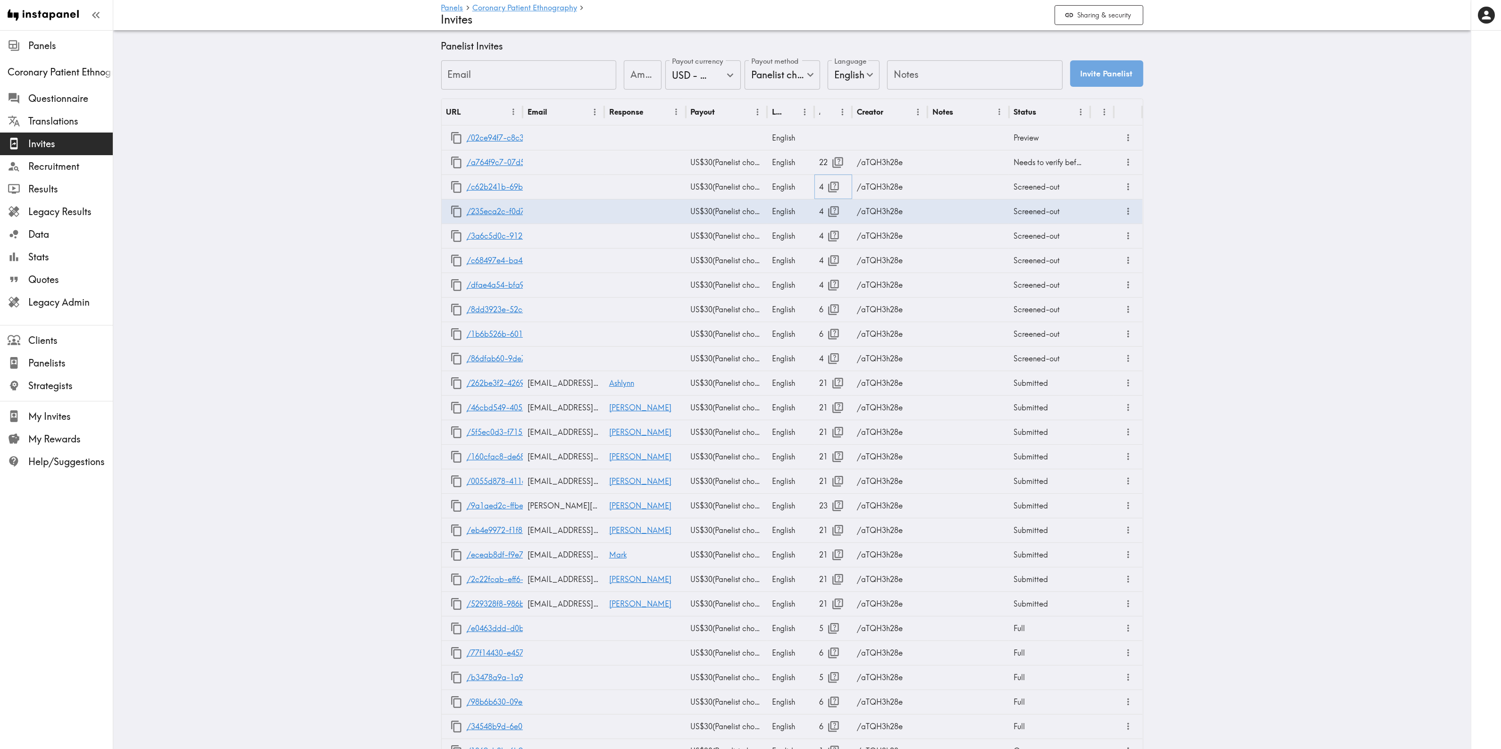
click at [827, 181] on icon "button" at bounding box center [833, 187] width 13 height 13
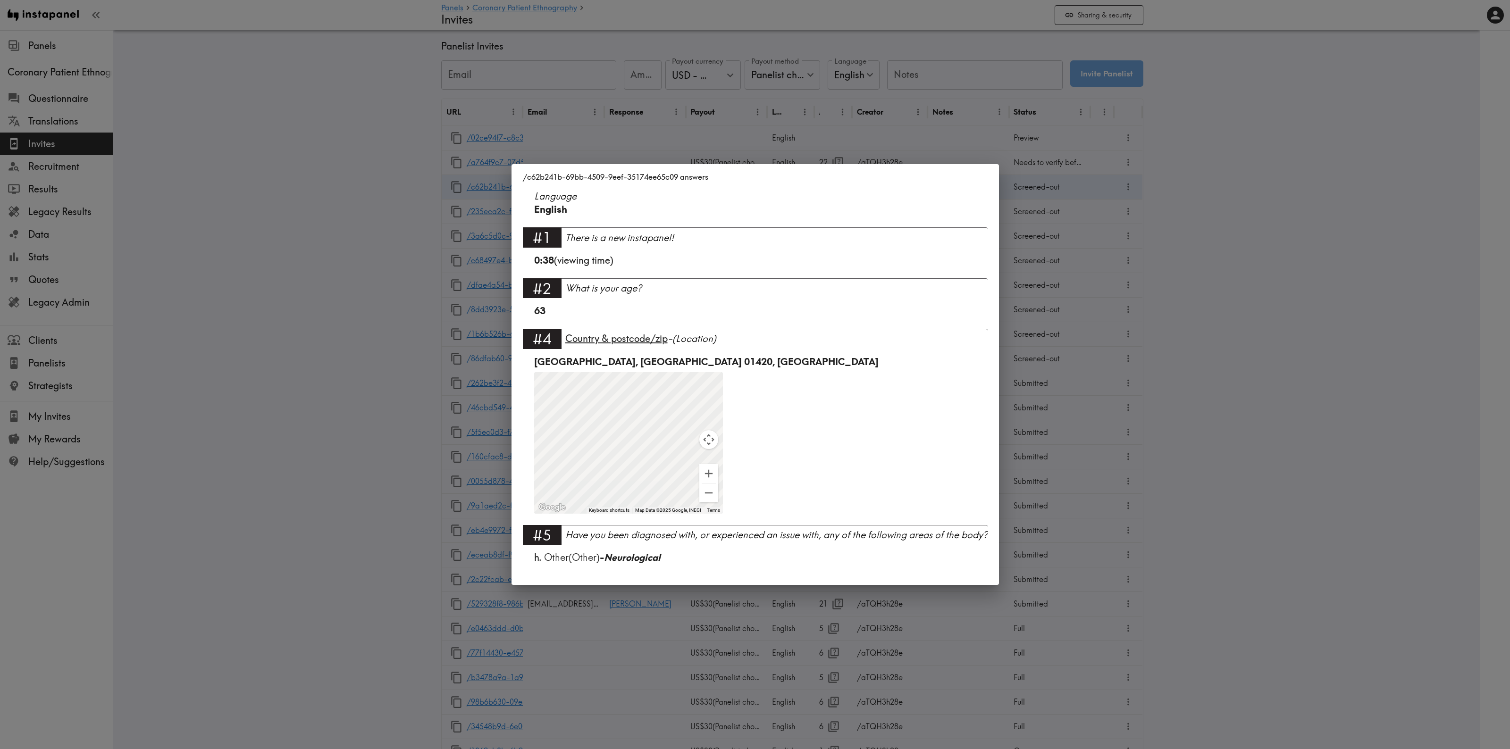
click at [1072, 241] on div "/c62b241b-69bb-4509-9eef-35174ee65c09 answers Language English #1 There is a ne…" at bounding box center [755, 374] width 1510 height 749
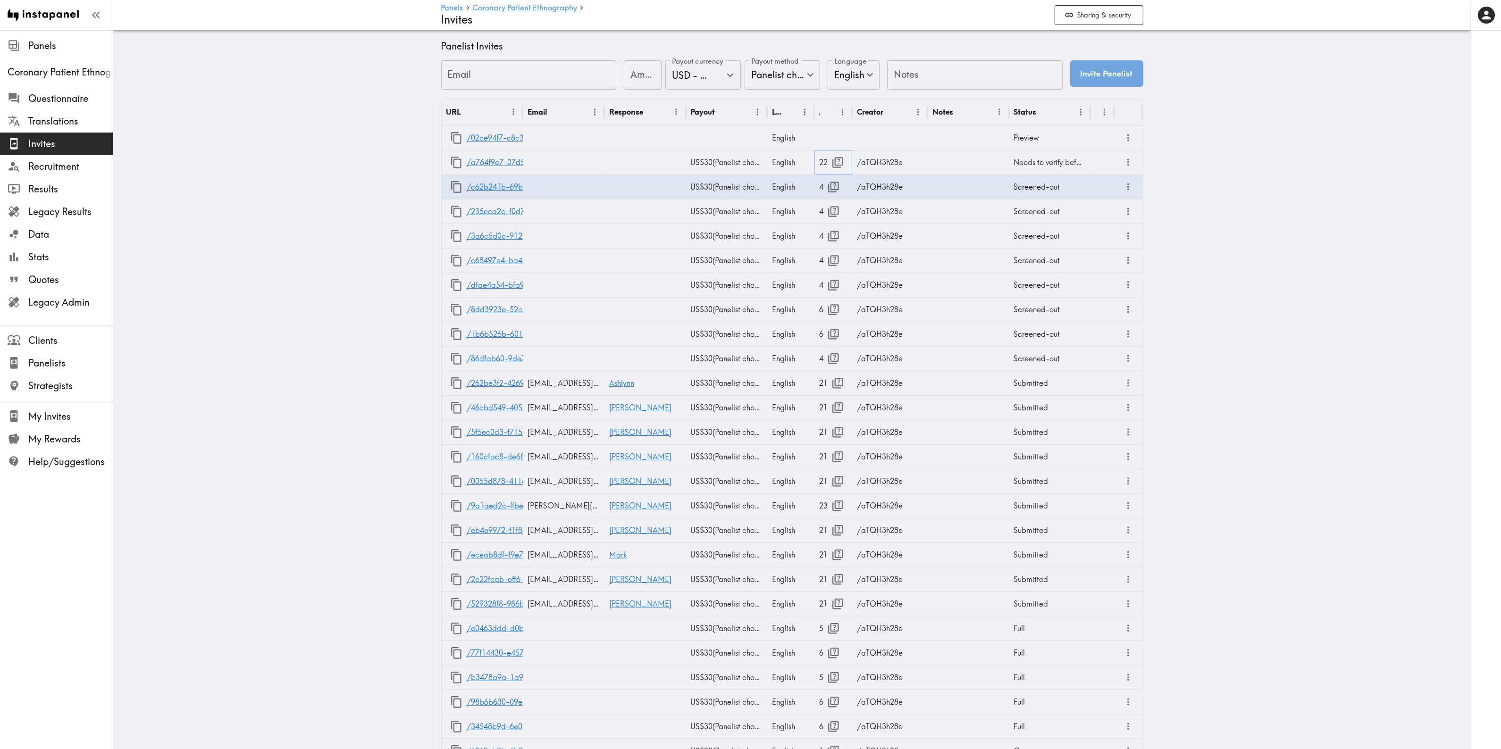
click at [832, 160] on icon "button" at bounding box center [837, 162] width 11 height 11
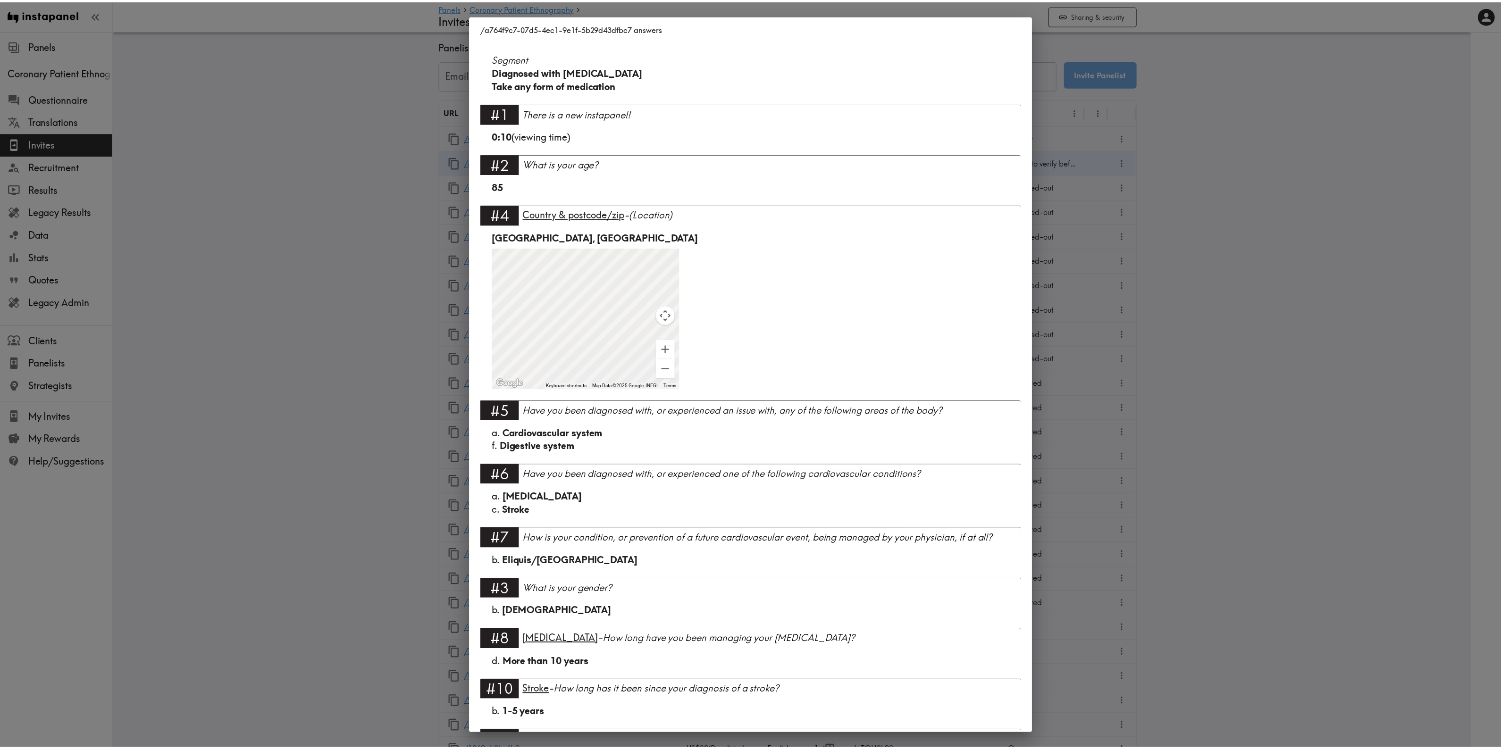
scroll to position [0, 0]
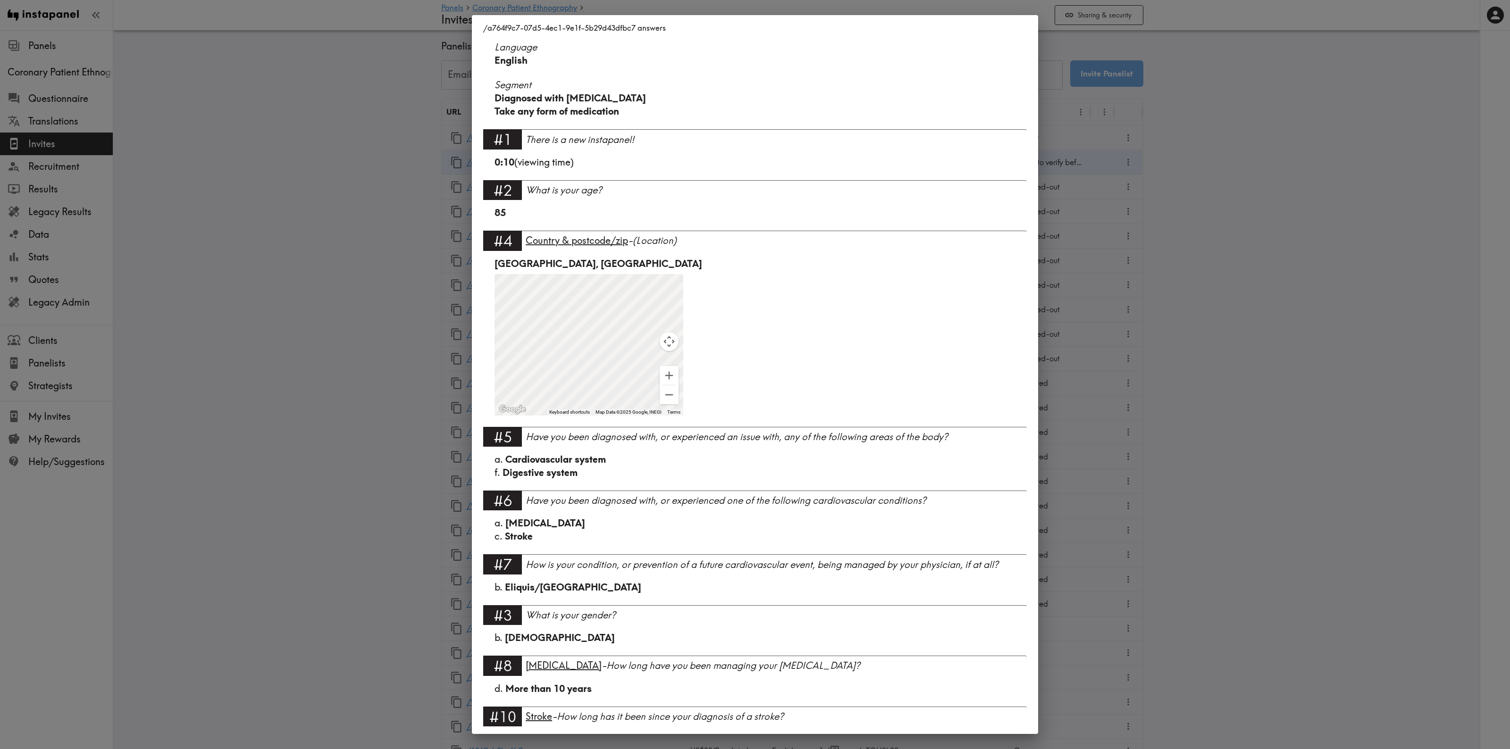
click at [309, 333] on div "/a764f9c7-07d5-4ec1-9e1f-5b29d43dfbc7 answers Language English Segment Diagnose…" at bounding box center [755, 374] width 1510 height 749
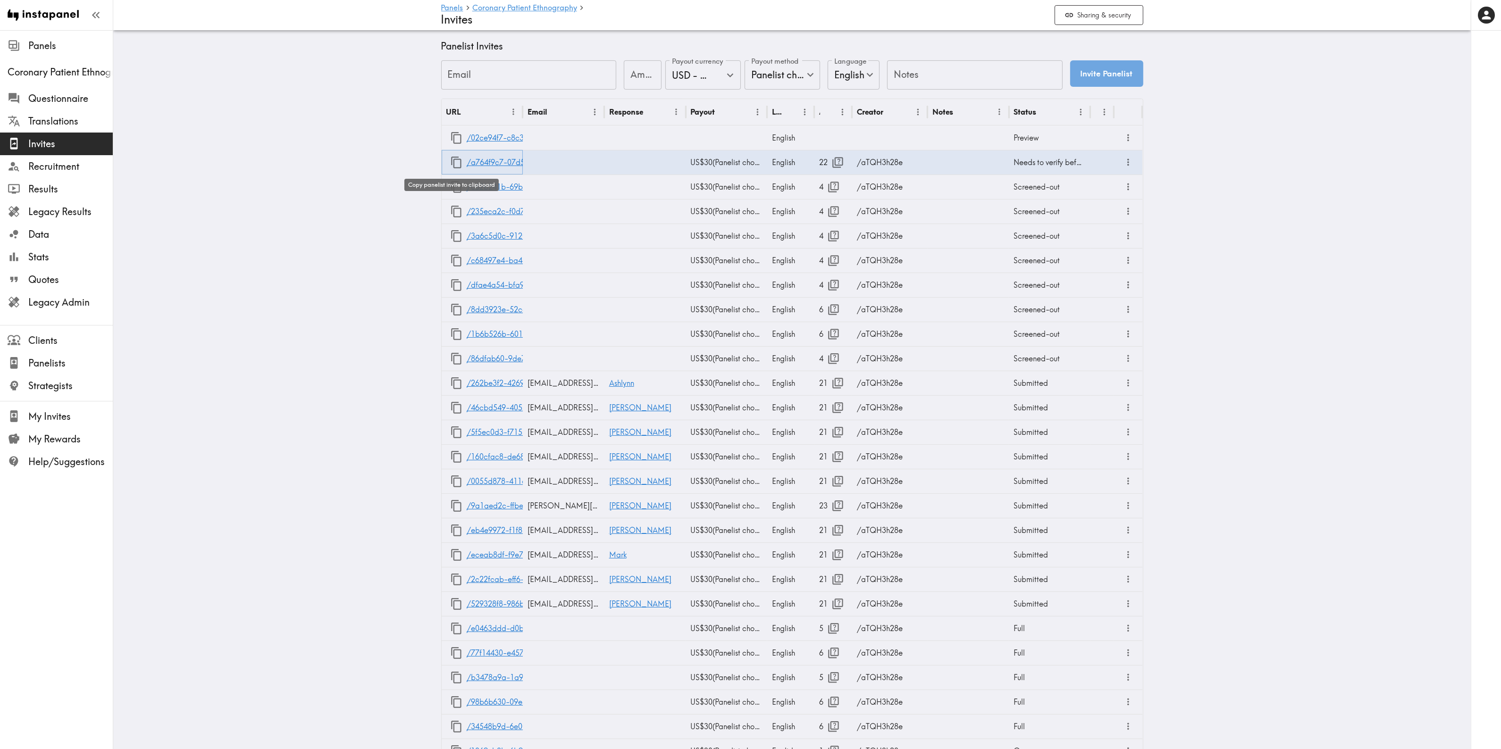
click at [456, 160] on icon "button" at bounding box center [456, 163] width 10 height 12
